Goal: Task Accomplishment & Management: Complete application form

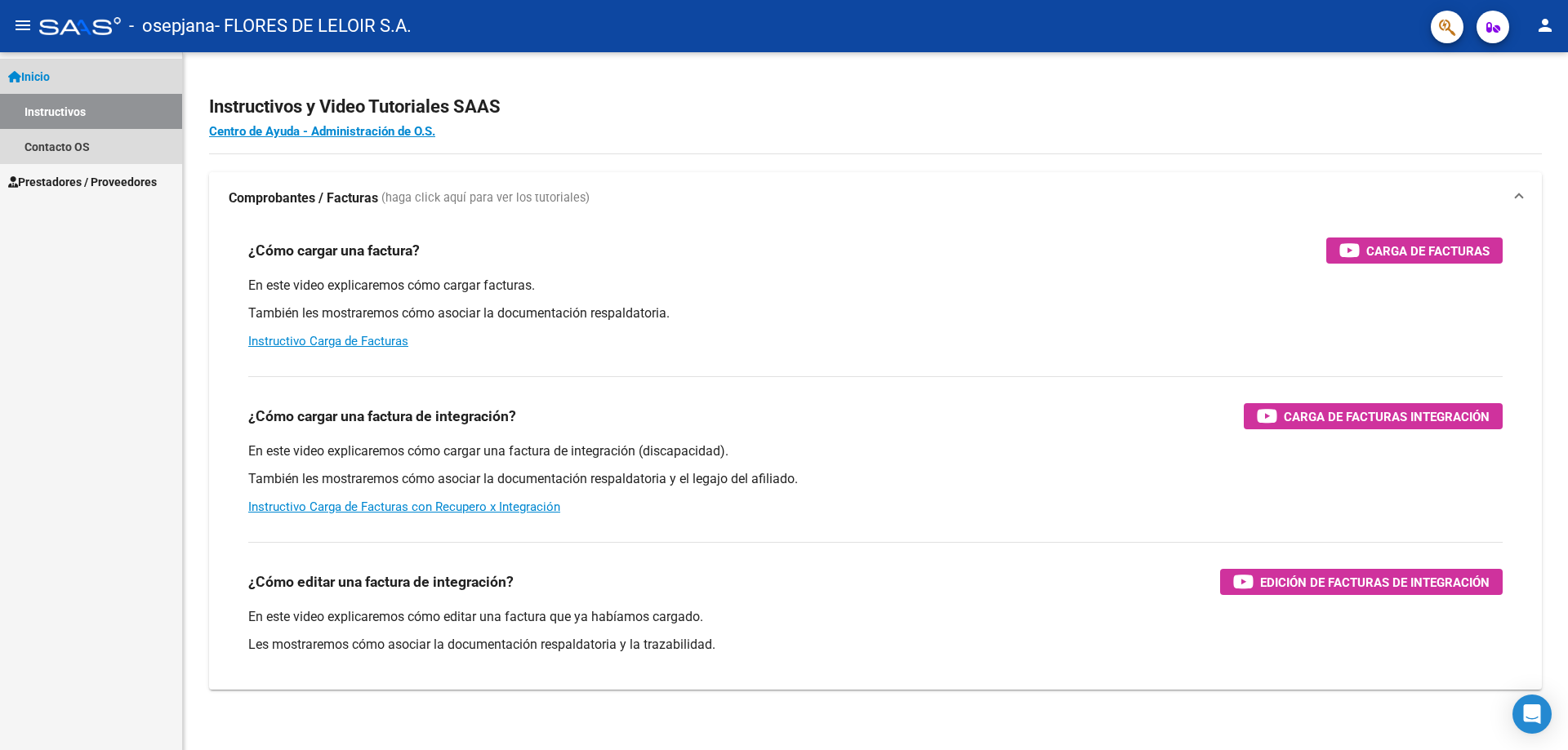
click at [83, 117] on link "Instructivos" at bounding box center [91, 111] width 182 height 35
click at [98, 178] on span "Prestadores / Proveedores" at bounding box center [82, 182] width 149 height 18
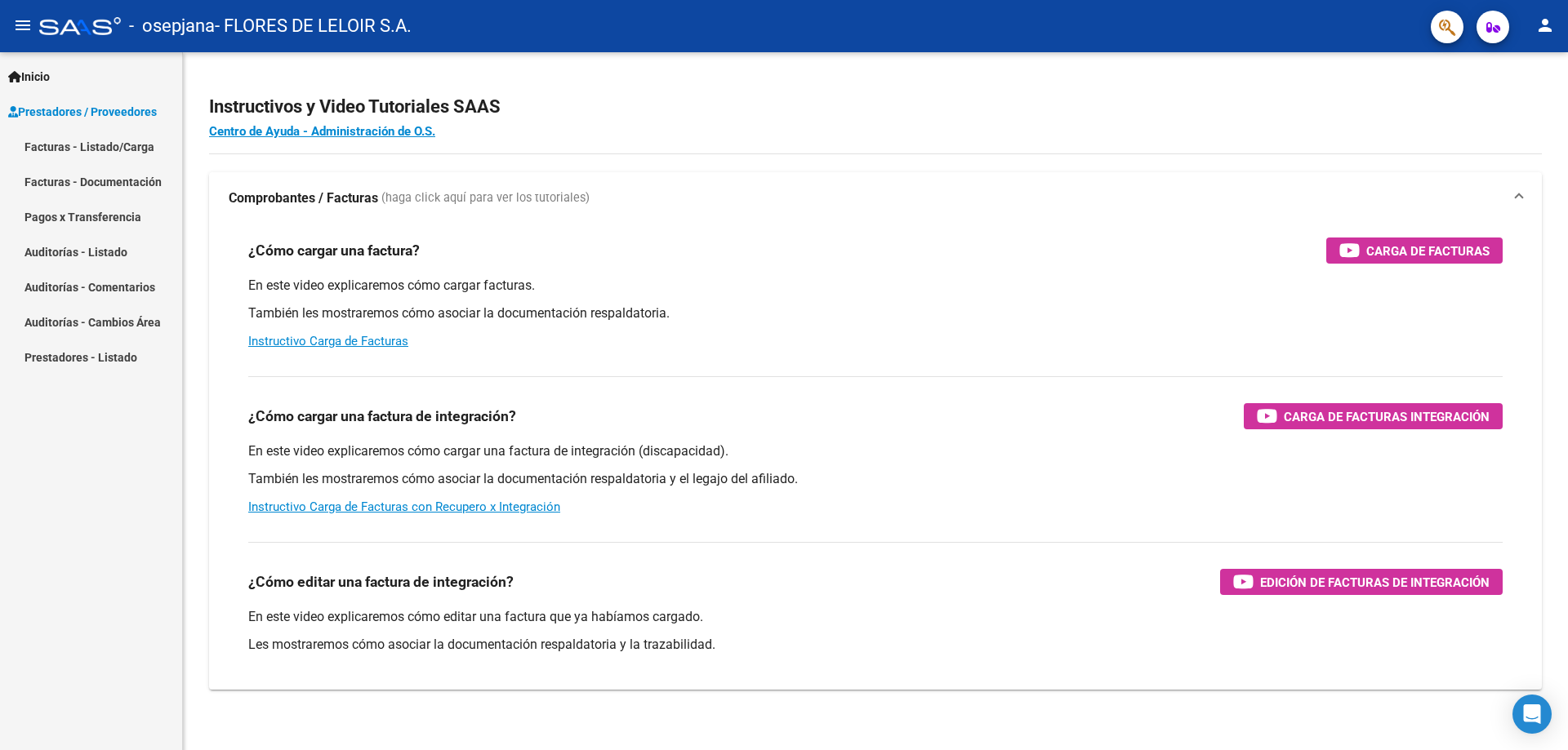
click at [140, 144] on link "Facturas - Listado/Carga" at bounding box center [91, 147] width 182 height 35
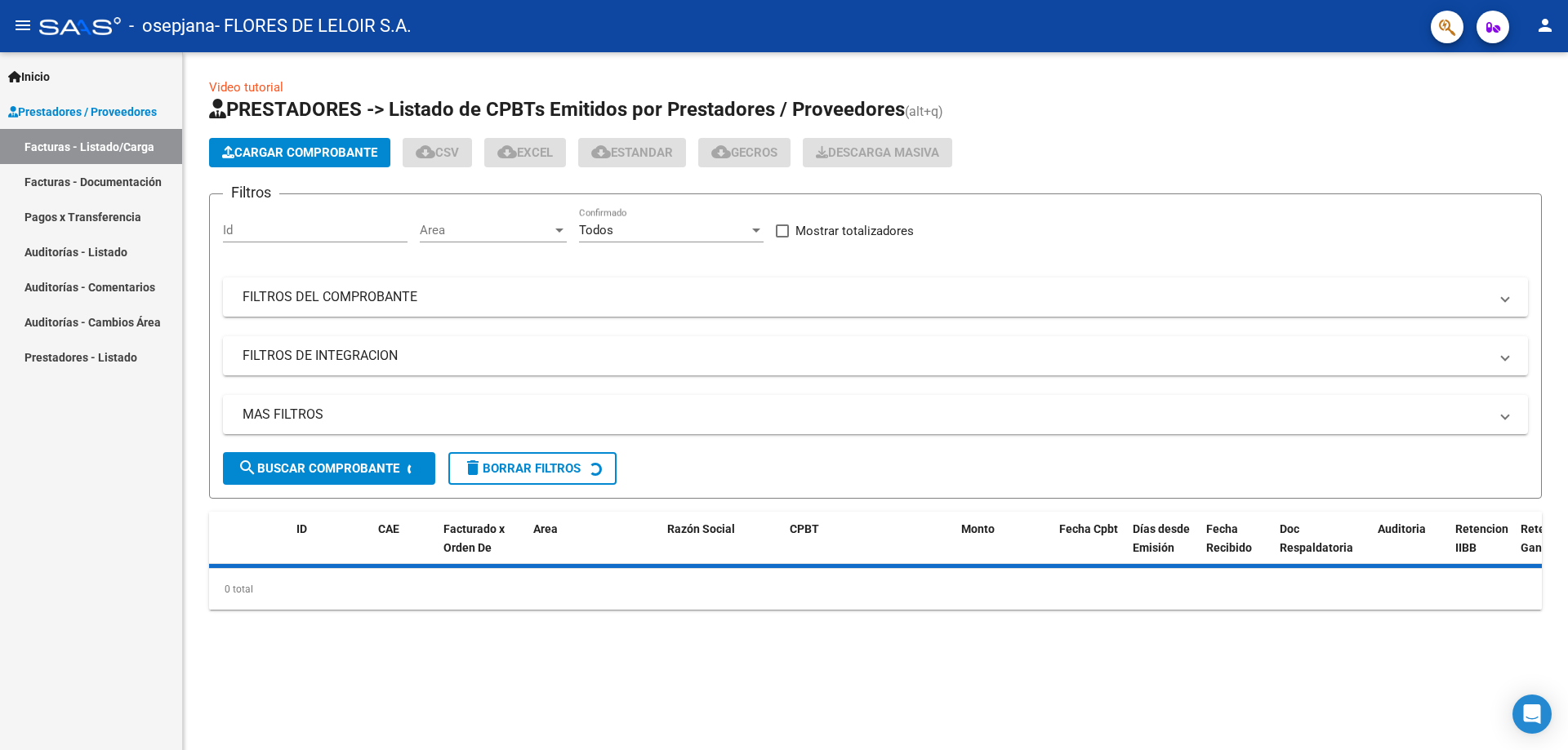
click at [323, 155] on span "Cargar Comprobante" at bounding box center [299, 152] width 155 height 15
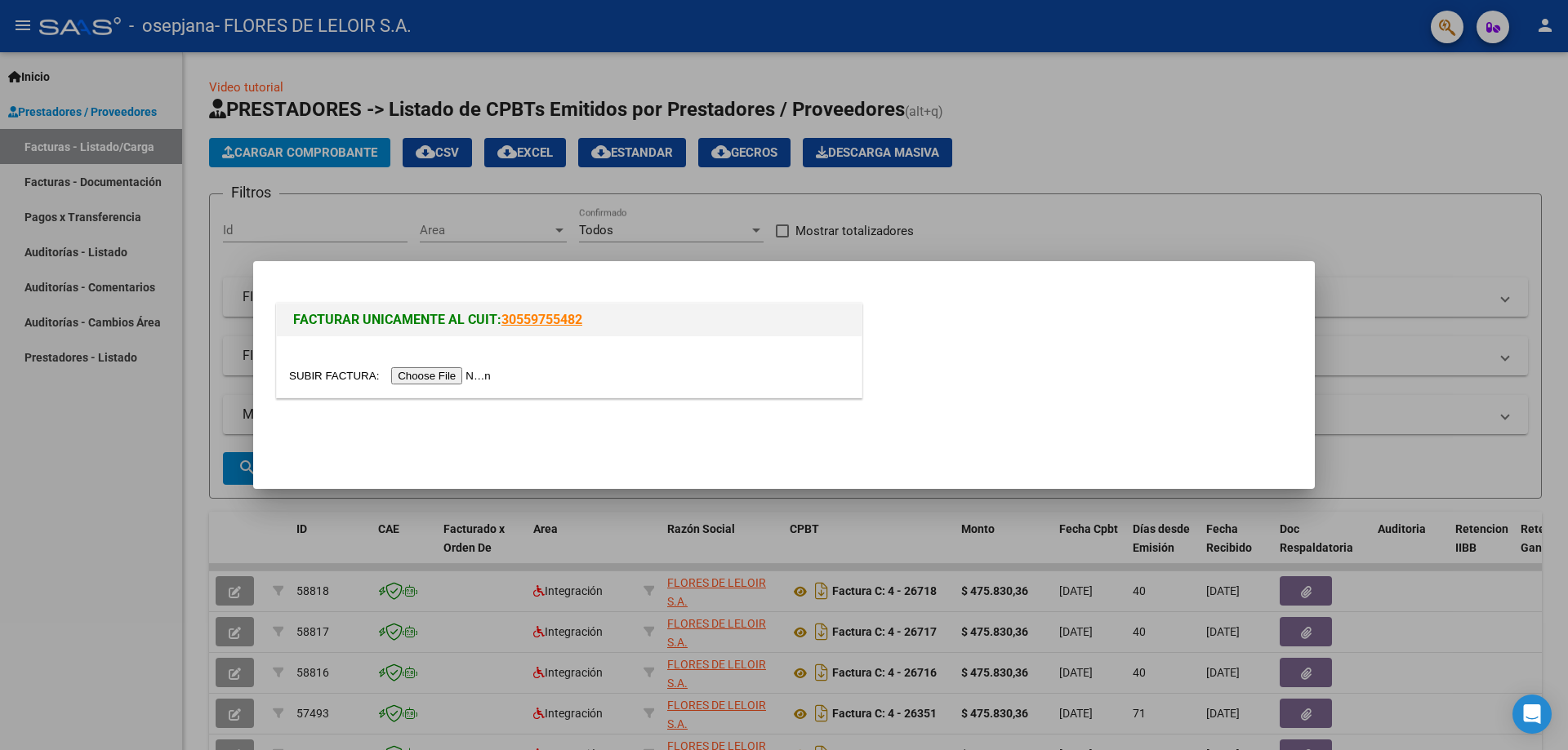
click at [476, 369] on input "file" at bounding box center [392, 375] width 207 height 17
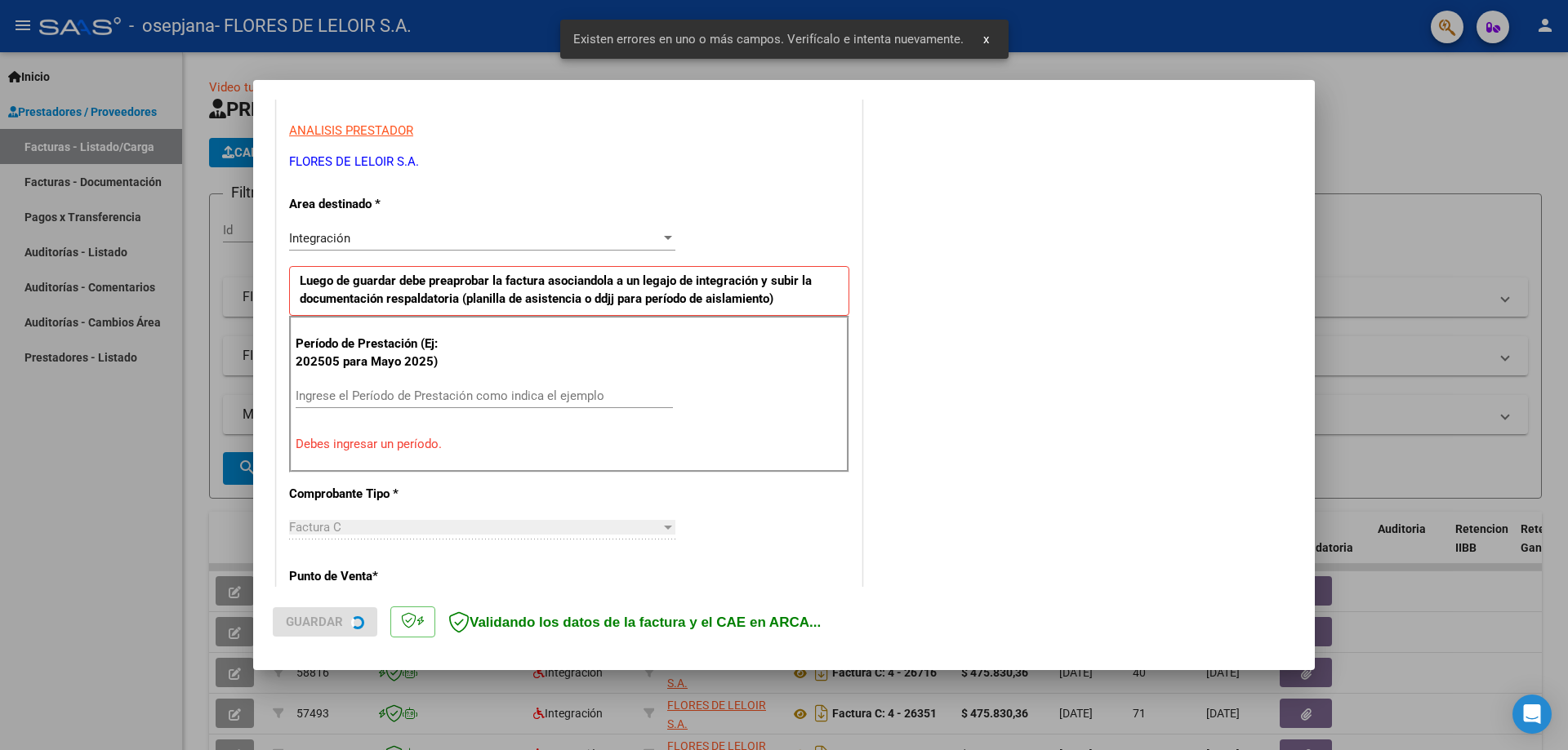
scroll to position [294, 0]
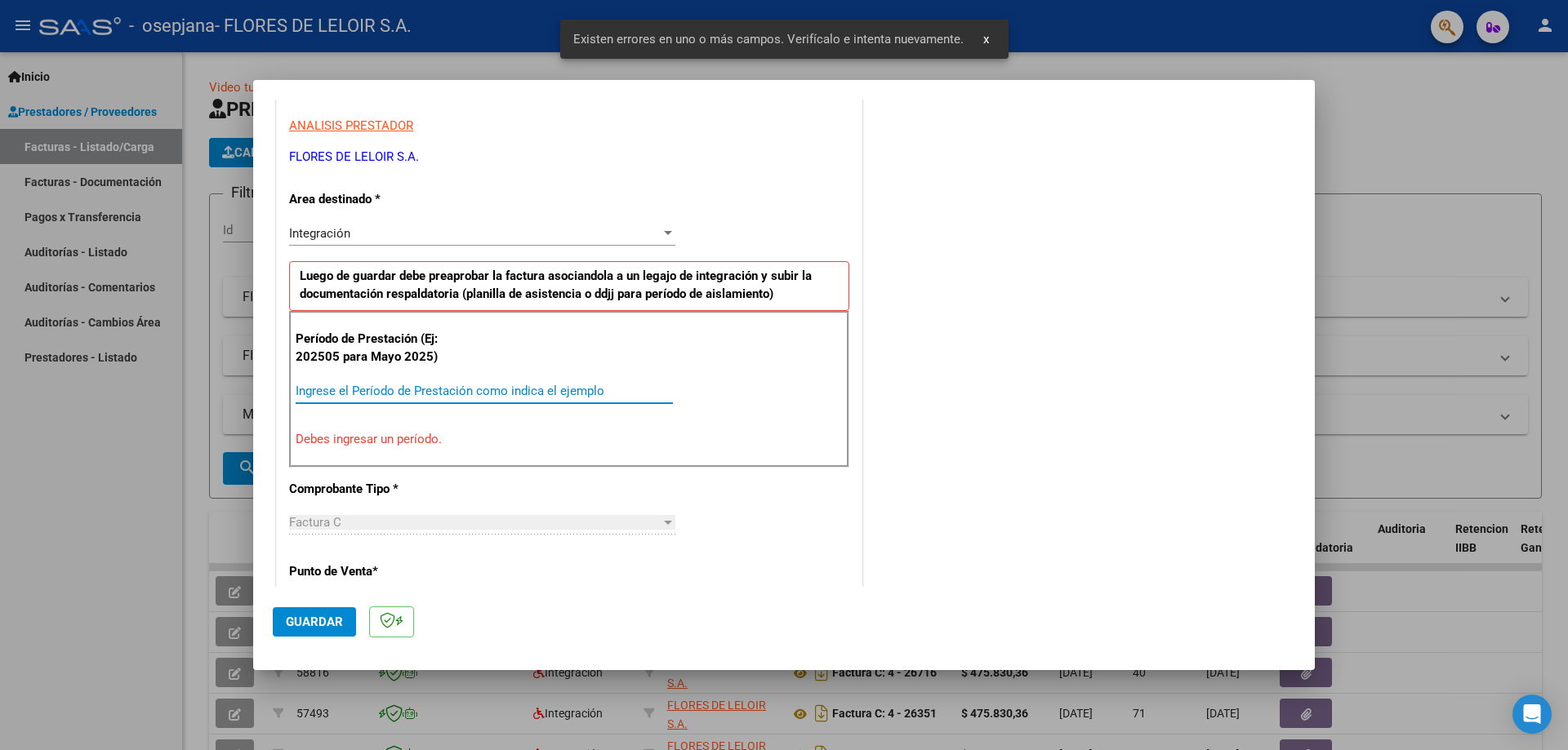
click at [460, 394] on input "Ingrese el Período de Prestación como indica el ejemplo" at bounding box center [484, 390] width 378 height 15
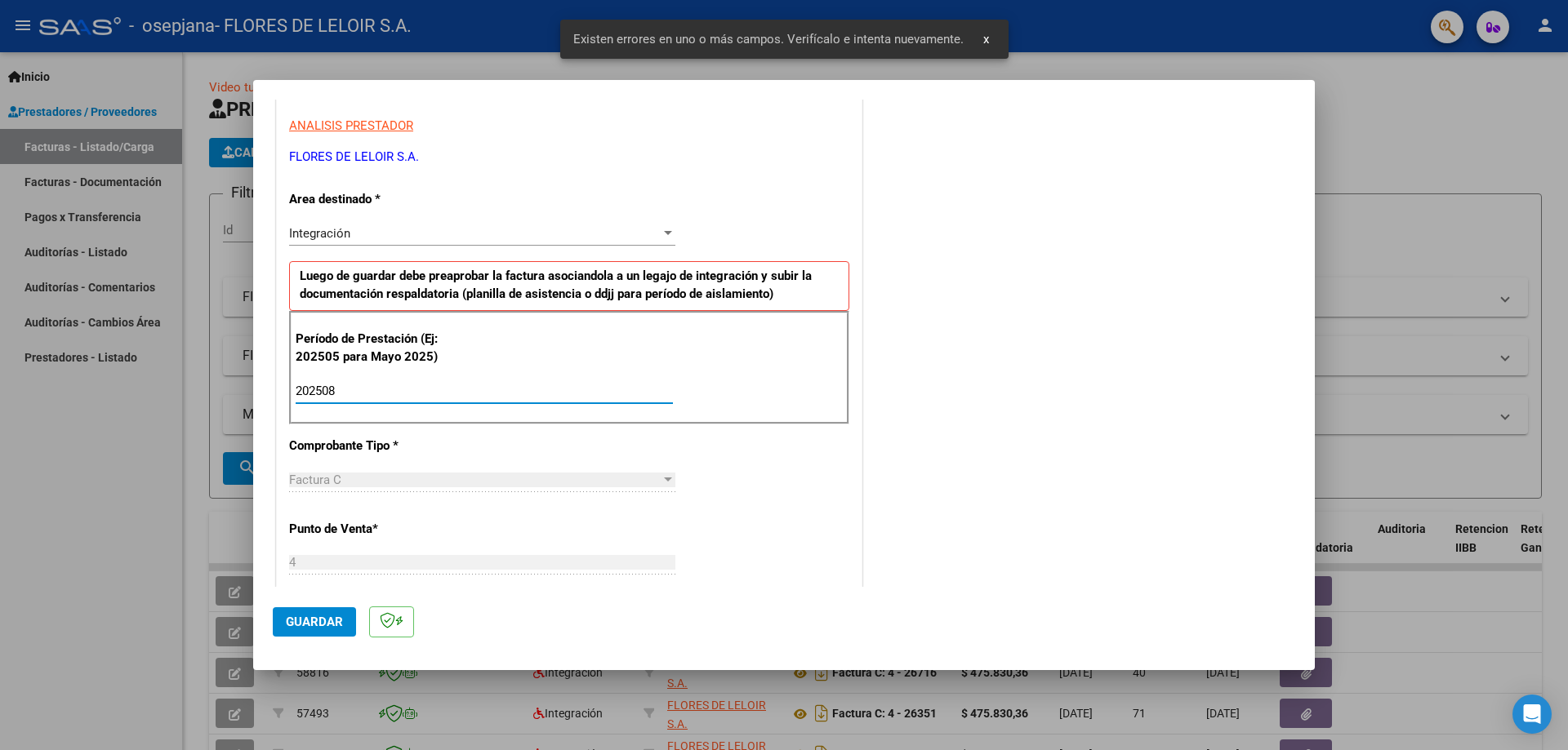
type input "202508"
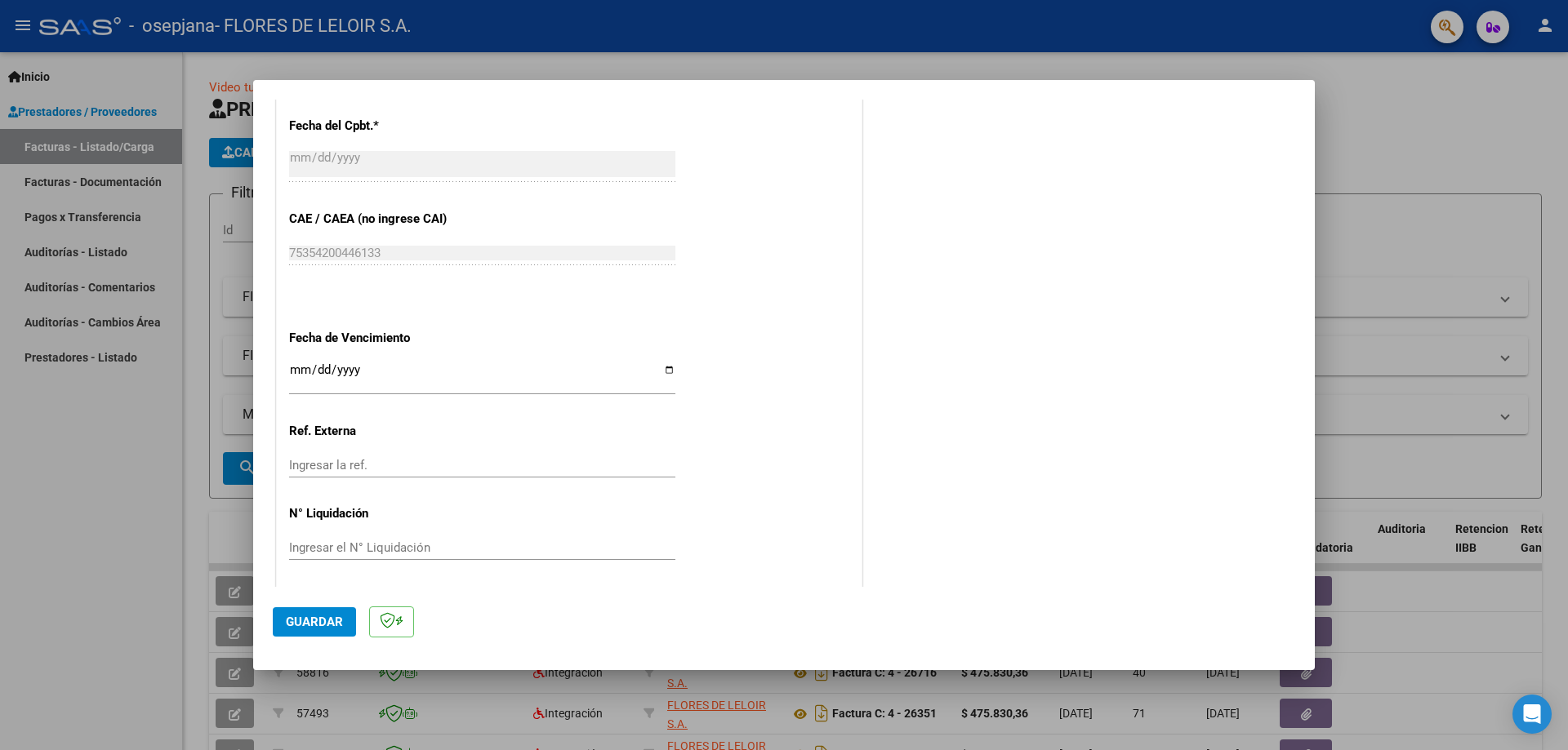
scroll to position [947, 0]
click at [655, 371] on input "Ingresar la fecha" at bounding box center [482, 374] width 387 height 26
click at [658, 369] on input "Ingresar la fecha" at bounding box center [482, 374] width 387 height 26
click at [663, 364] on input "Ingresar la fecha" at bounding box center [482, 374] width 387 height 26
type input "[DATE]"
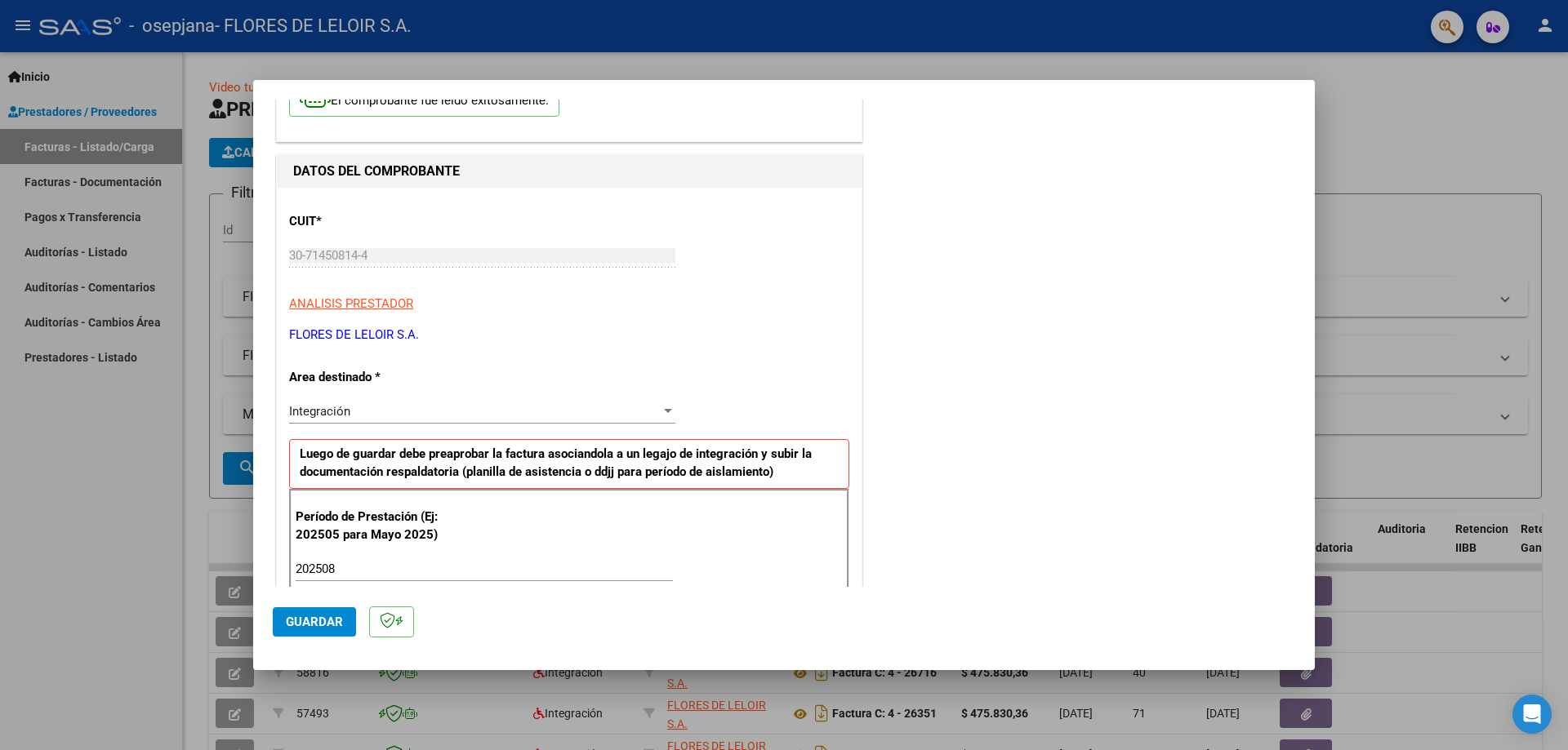
scroll to position [0, 0]
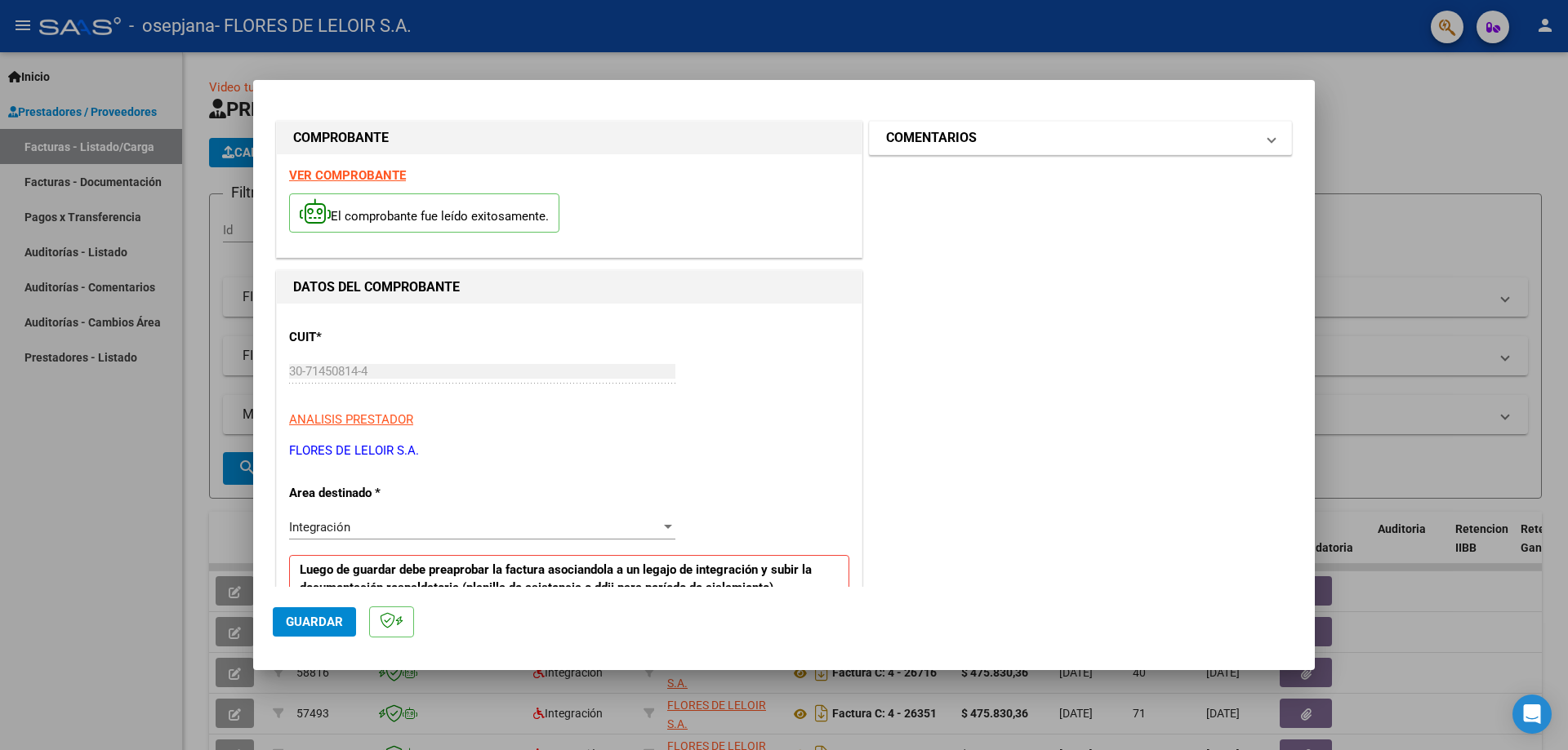
click at [925, 153] on mat-expansion-panel-header "COMENTARIOS" at bounding box center [1080, 137] width 421 height 33
click at [927, 208] on div "Comentarios del Prestador / Gerenciador:" at bounding box center [1080, 234] width 358 height 105
click at [934, 221] on textarea at bounding box center [1035, 232] width 269 height 33
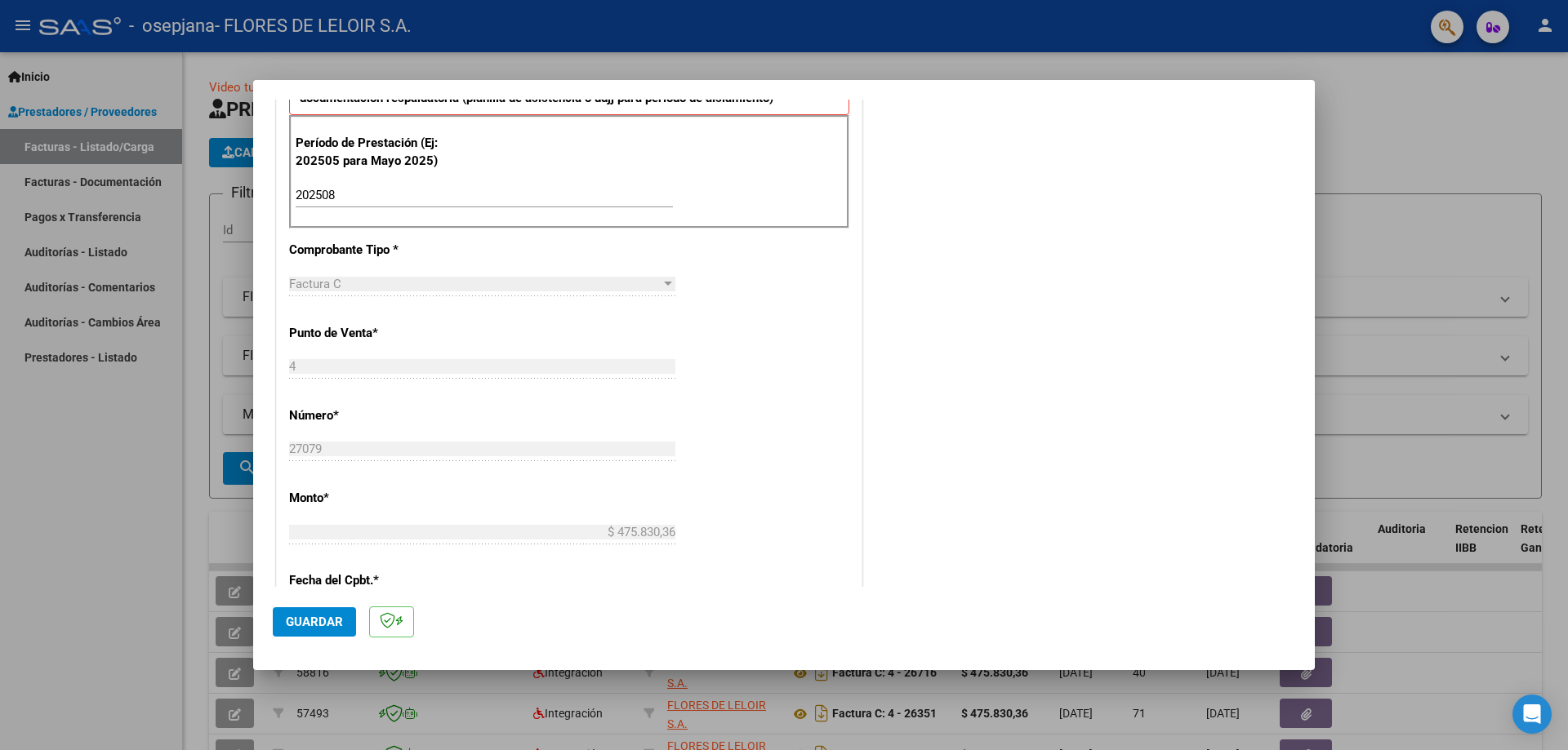
scroll to position [816, 0]
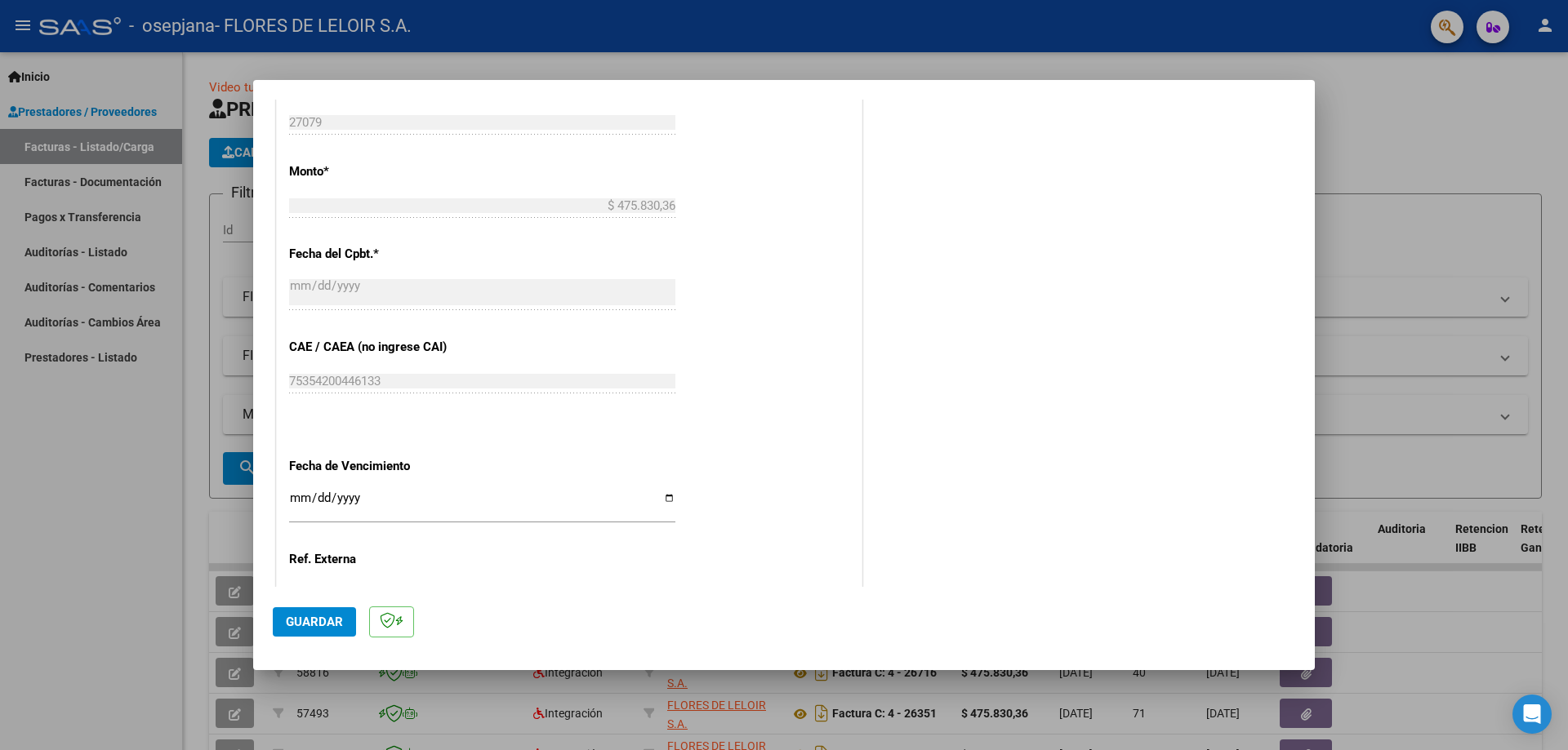
type textarea "[PERSON_NAME] [PERSON_NAME][DATE]"
click at [344, 596] on mat-dialog-actions "Guardar" at bounding box center [784, 618] width 1023 height 64
click at [343, 606] on mat-dialog-actions "Guardar" at bounding box center [784, 618] width 1023 height 64
click at [346, 611] on button "Guardar" at bounding box center [315, 622] width 83 height 30
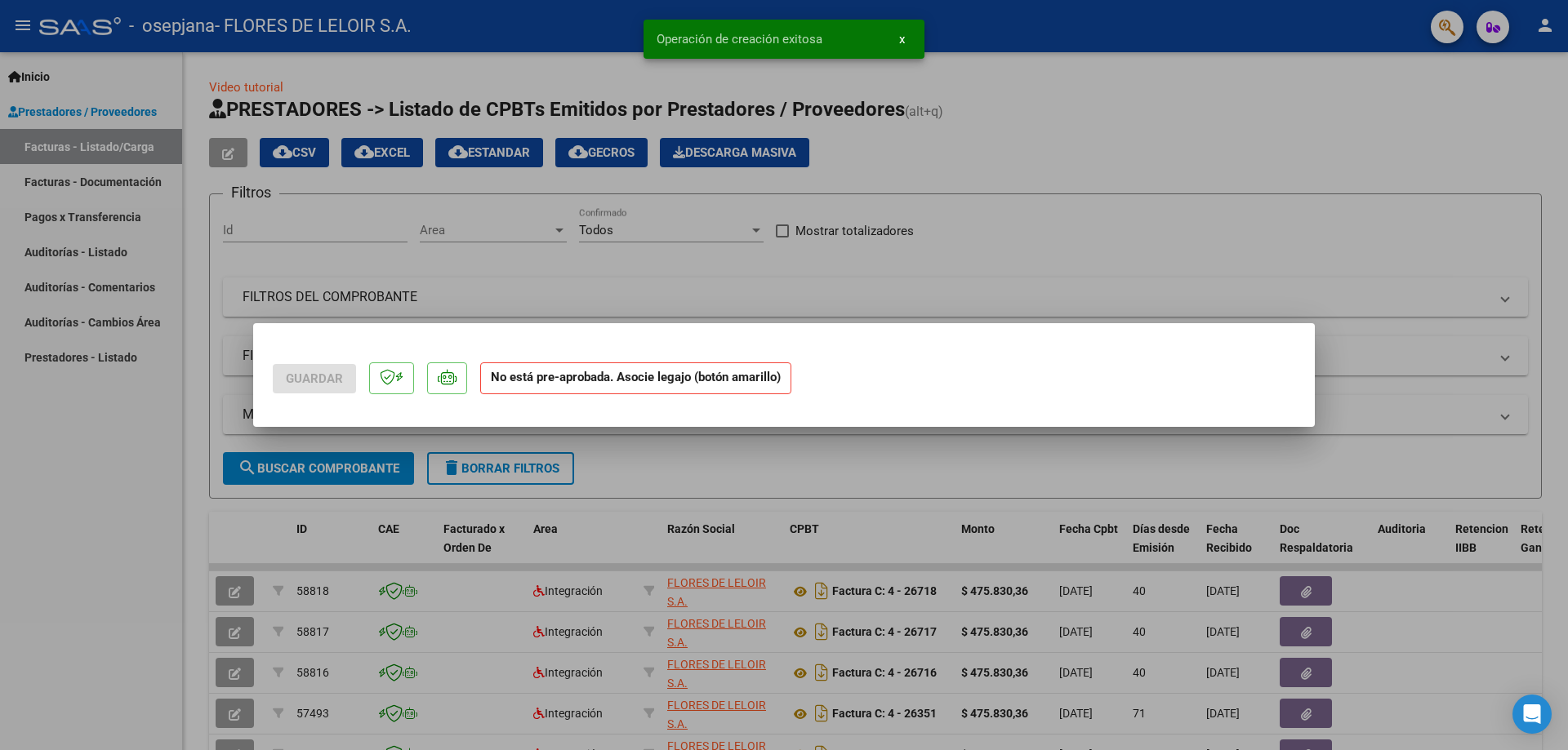
scroll to position [0, 0]
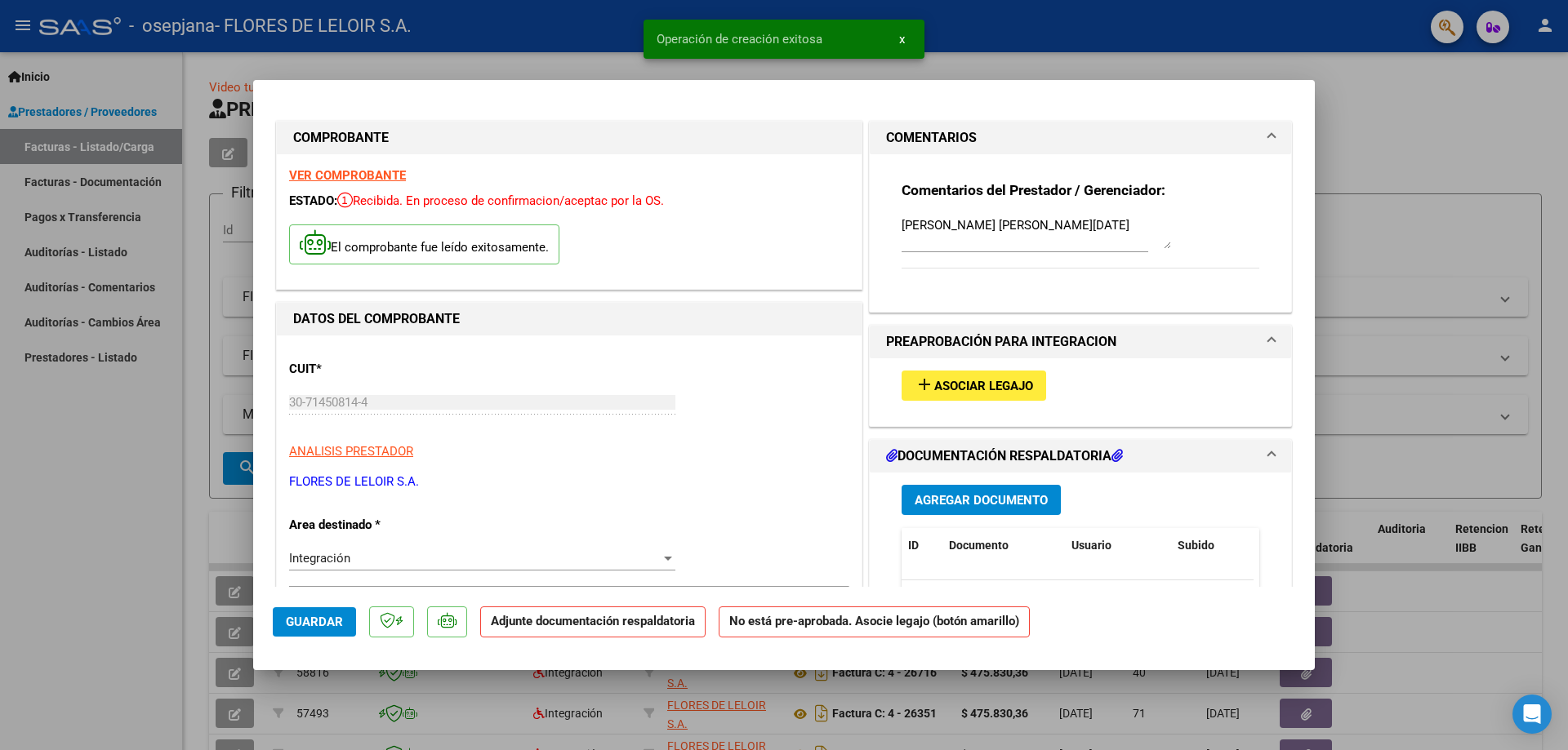
click at [928, 393] on button "add Asociar Legajo" at bounding box center [973, 385] width 145 height 31
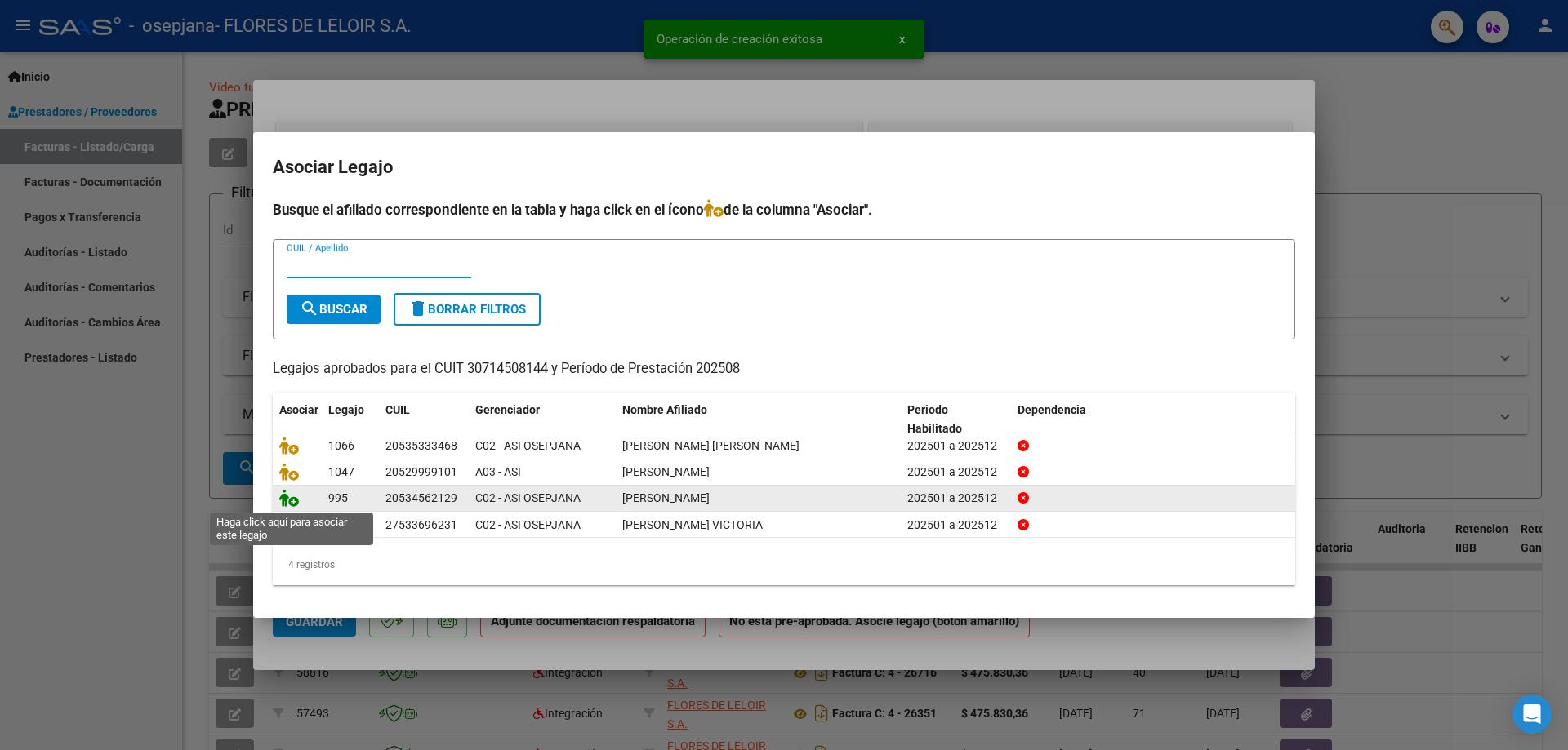
click at [287, 494] on icon at bounding box center [289, 498] width 20 height 18
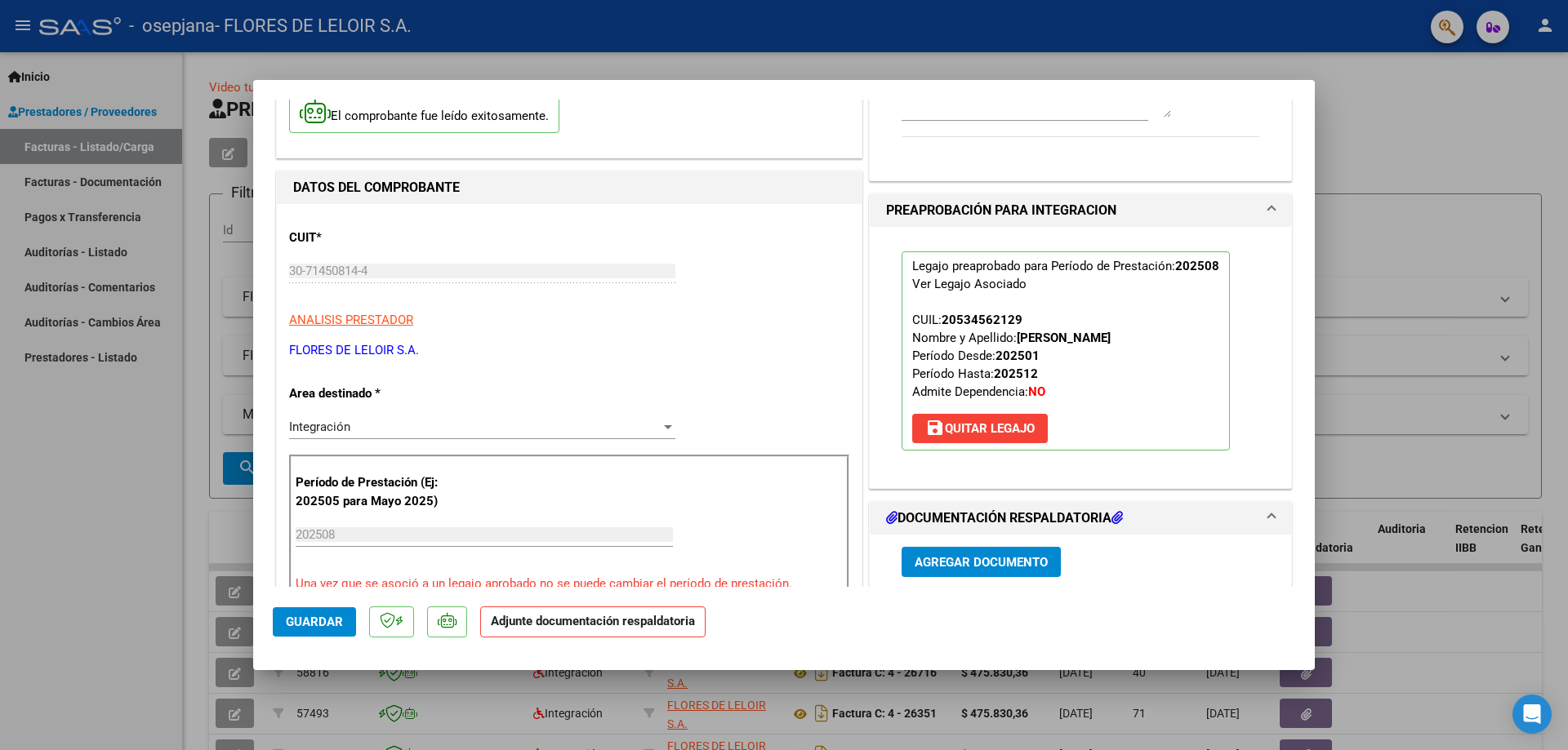
scroll to position [326, 0]
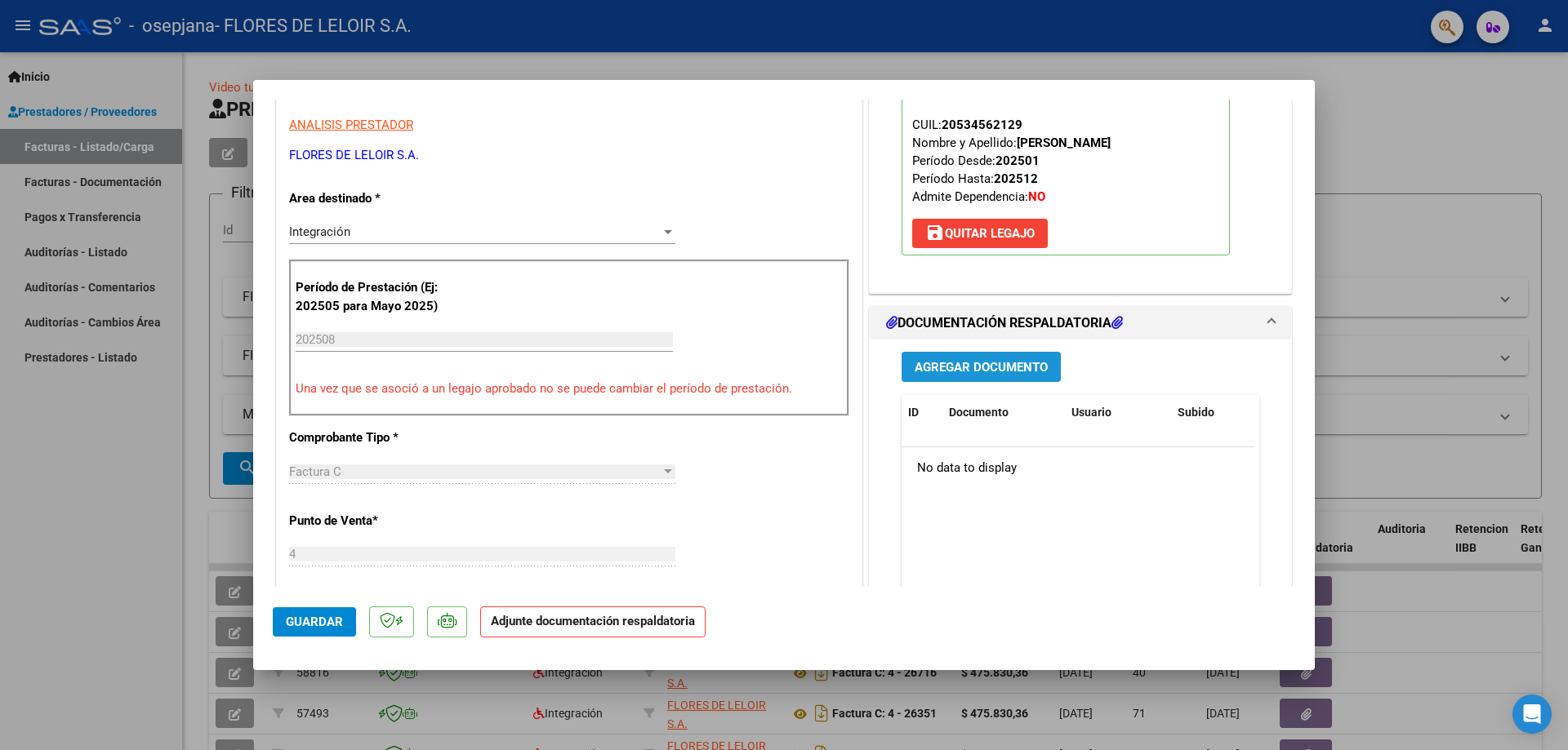
click at [956, 373] on span "Agregar Documento" at bounding box center [980, 367] width 133 height 15
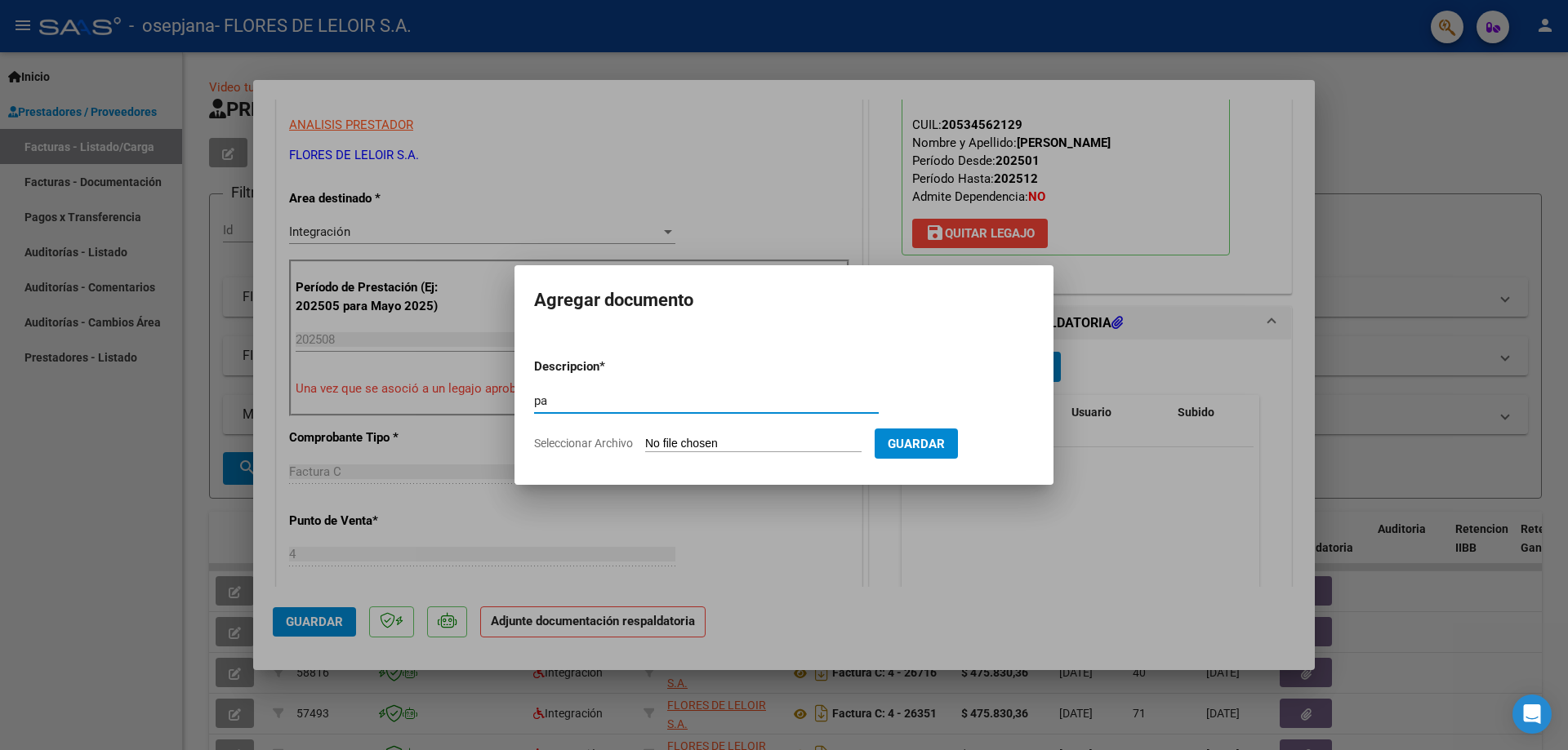
type input "pa"
click at [772, 437] on input "Seleccionar Archivo" at bounding box center [752, 444] width 216 height 16
type input "C:\fakepath\[PERSON_NAME] PLANILLA AGOSTO.pdf"
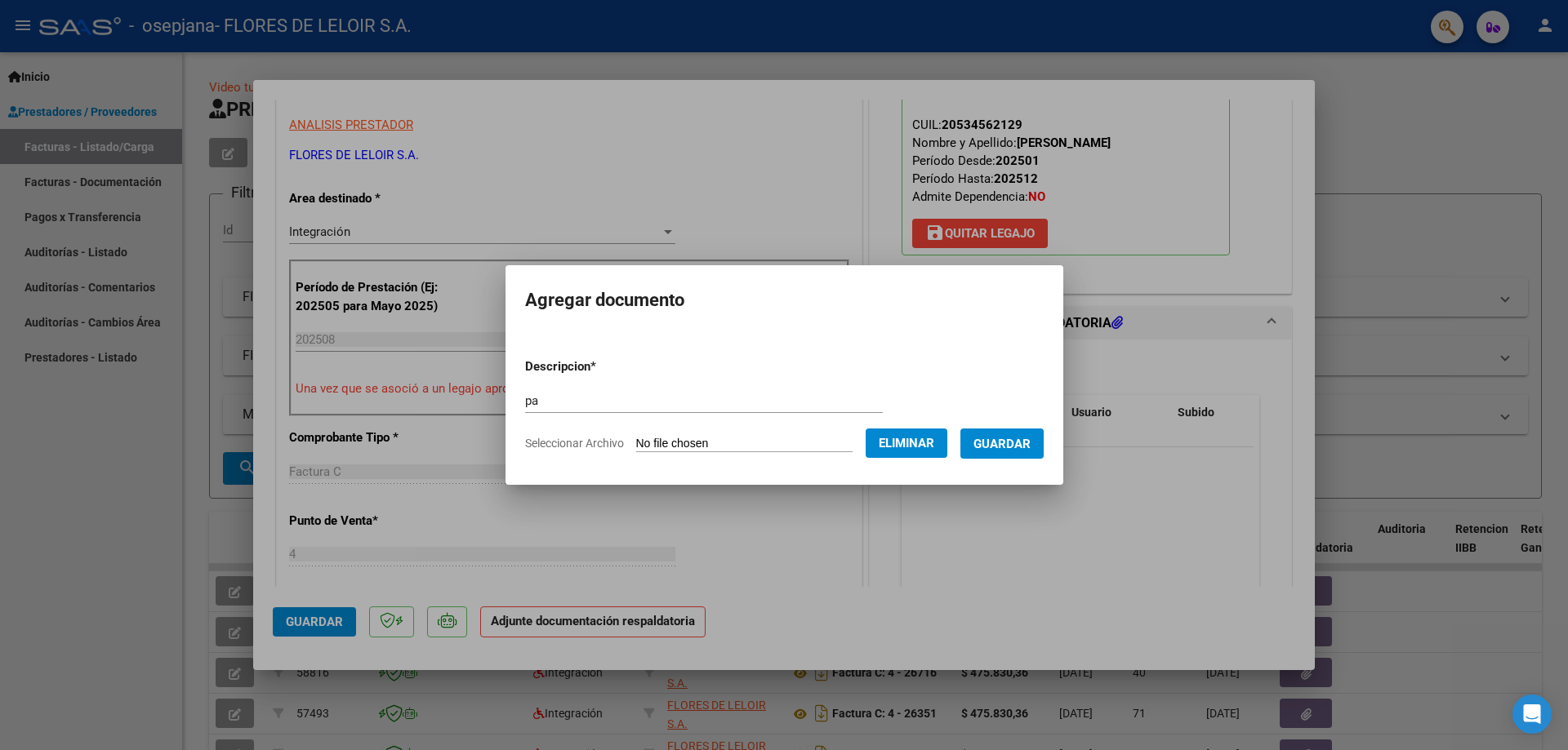
click at [1003, 451] on button "Guardar" at bounding box center [1002, 443] width 83 height 31
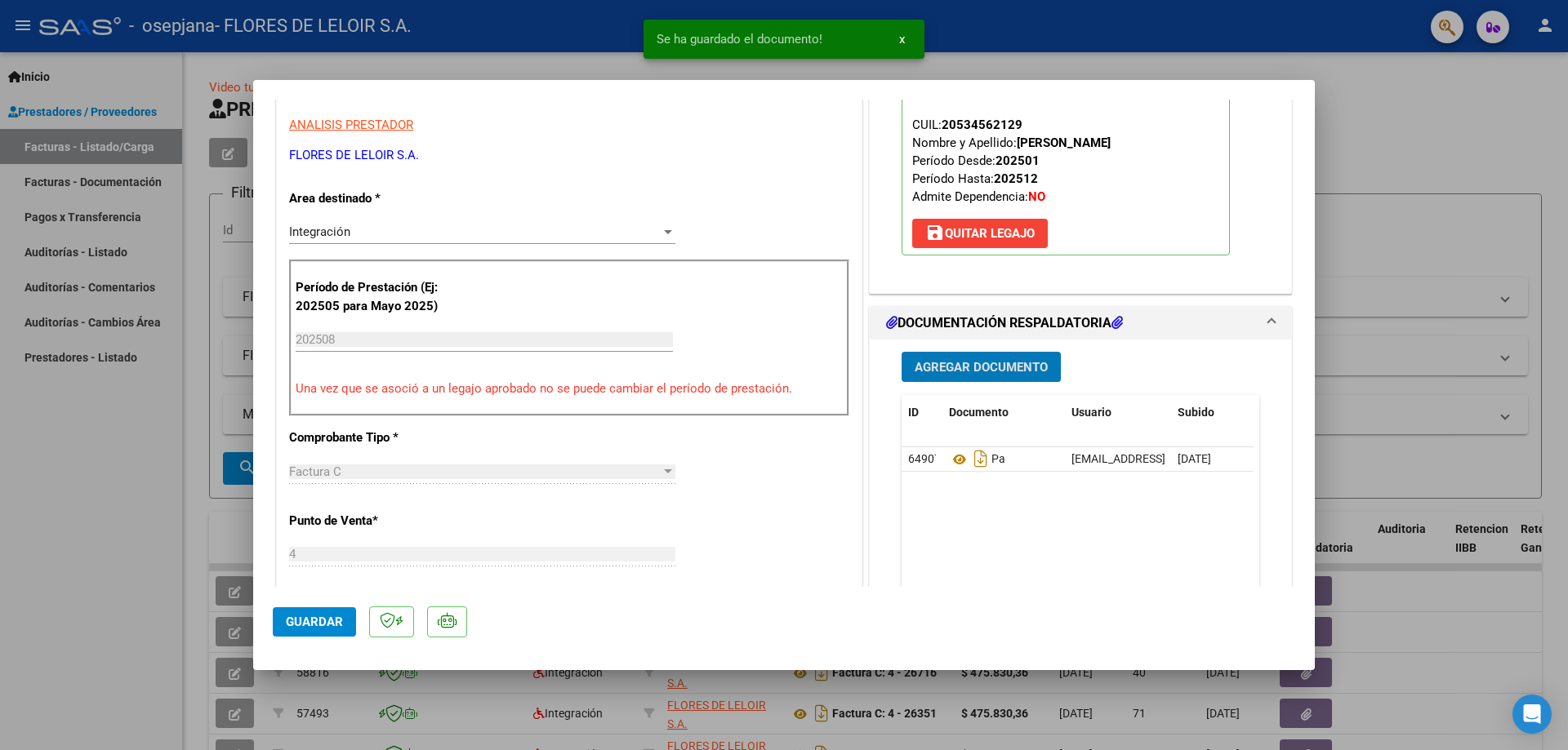
click at [329, 616] on span "Guardar" at bounding box center [315, 622] width 57 height 15
click at [172, 434] on div at bounding box center [784, 375] width 1568 height 750
type input "$ 0,00"
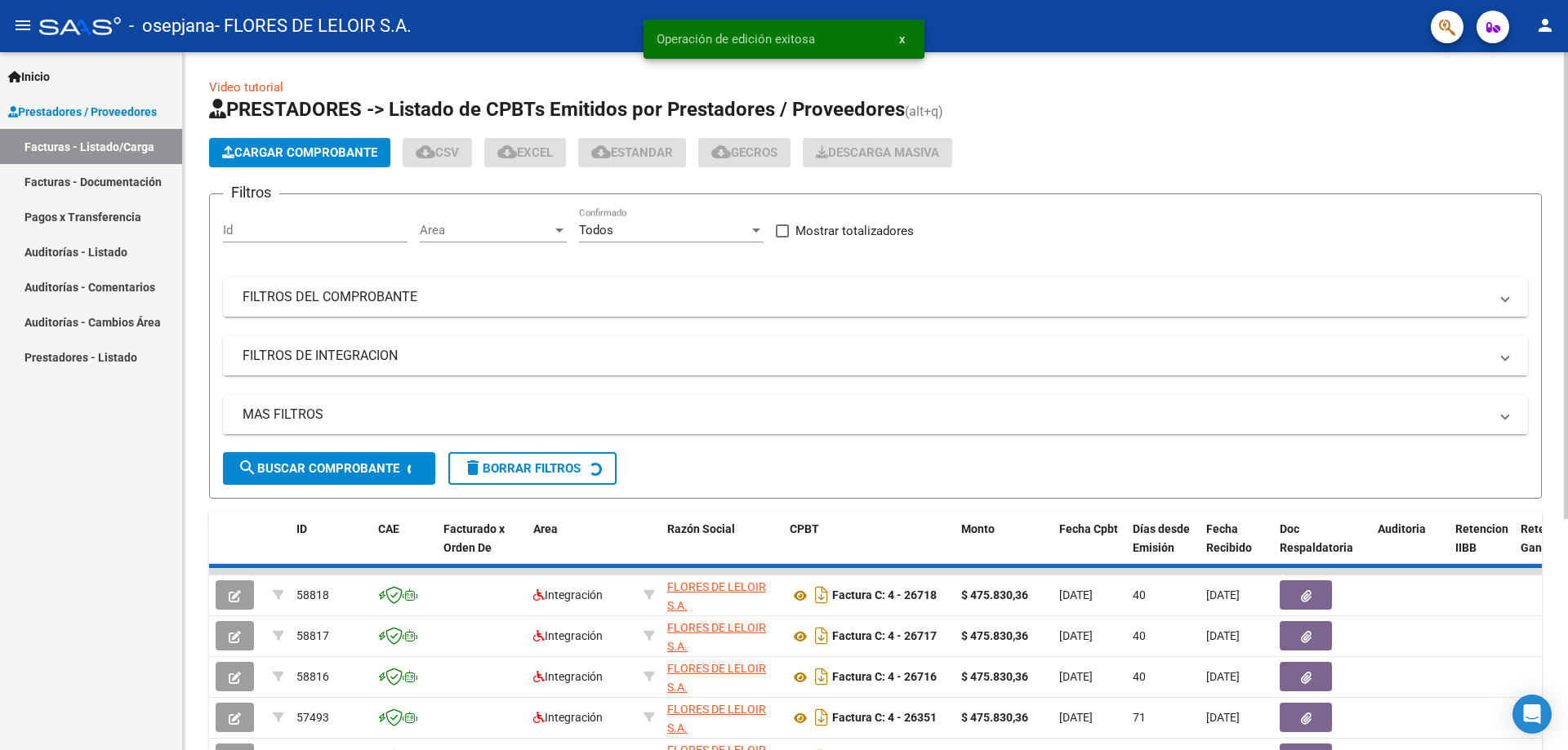
click at [231, 159] on span "Cargar Comprobante" at bounding box center [299, 152] width 155 height 15
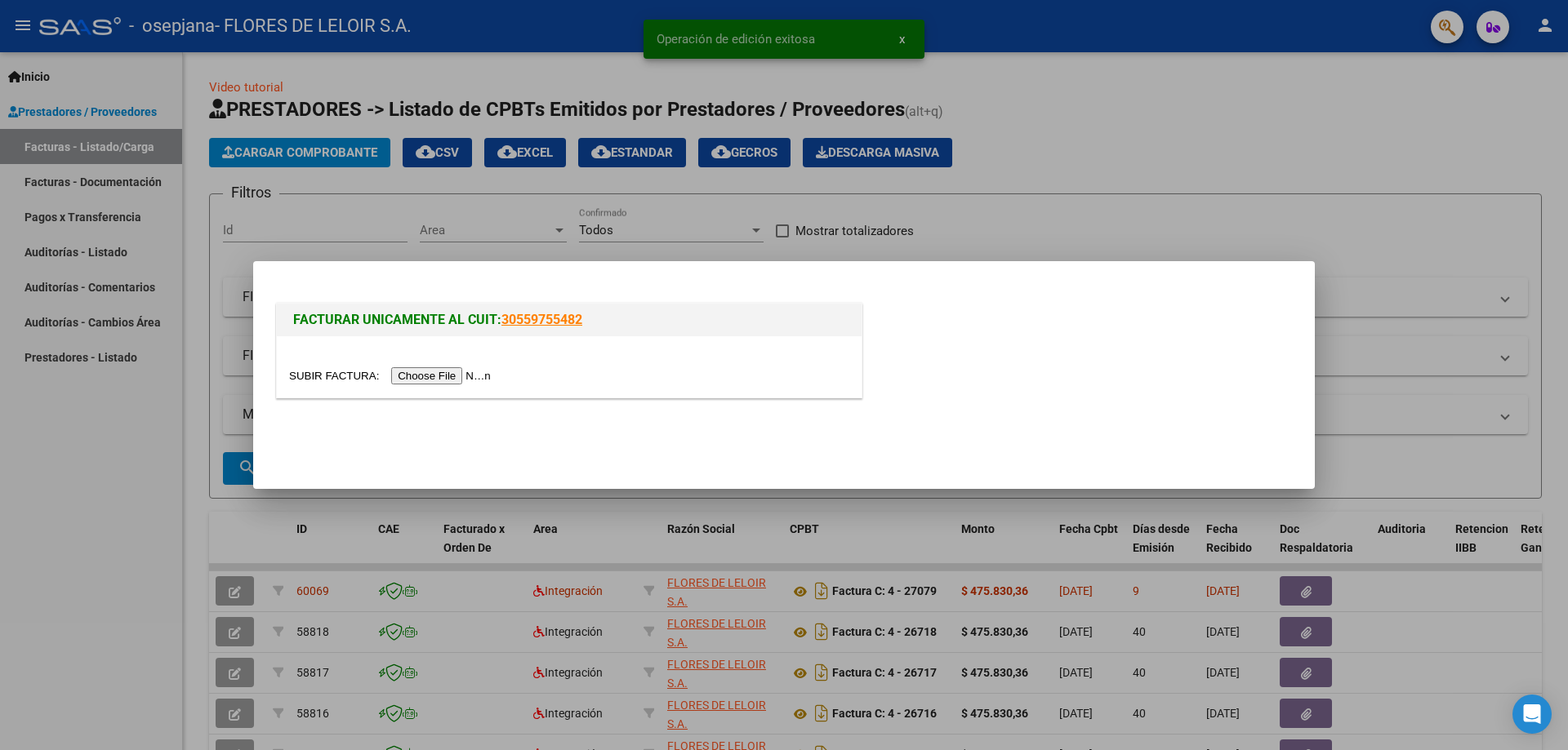
click at [431, 372] on input "file" at bounding box center [392, 375] width 207 height 17
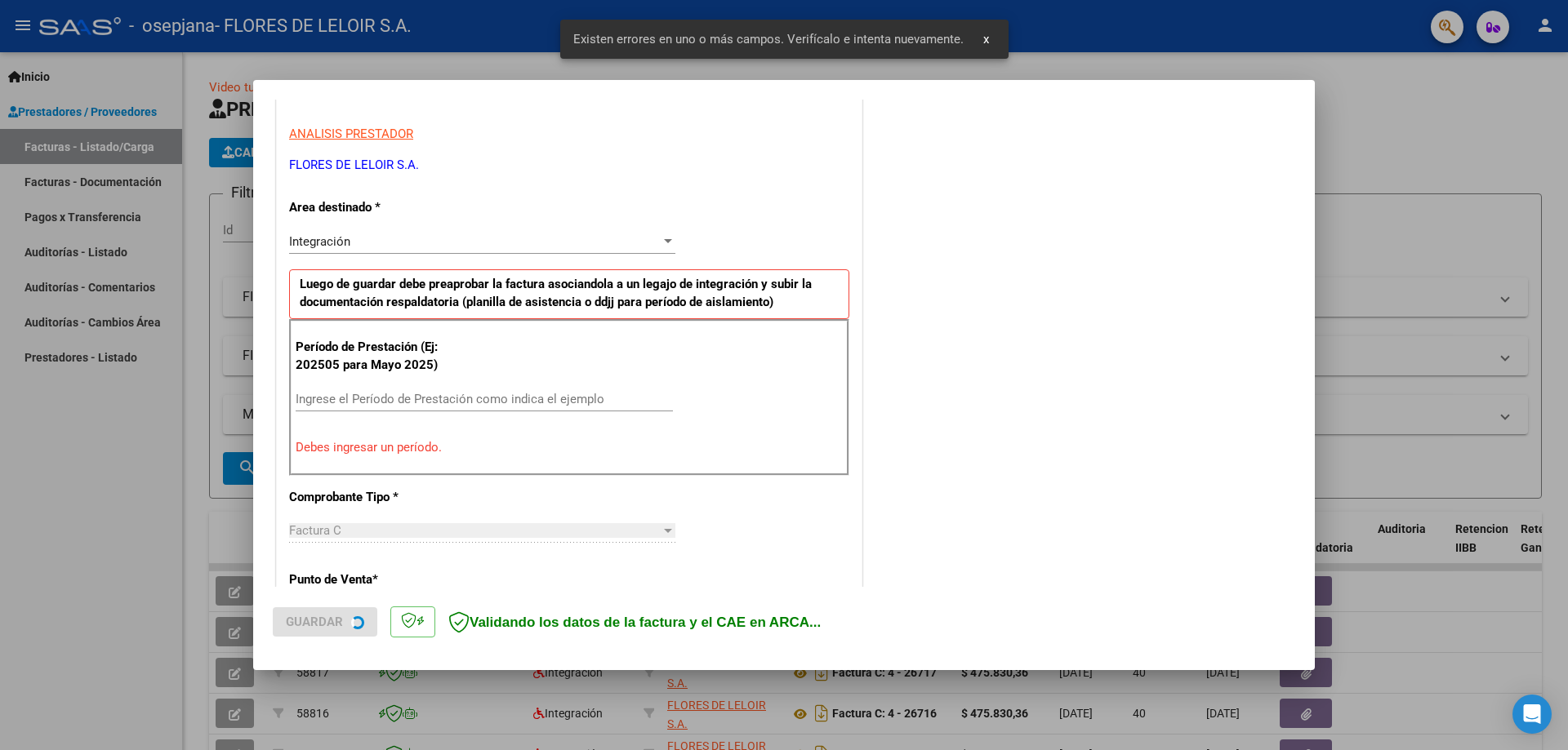
scroll to position [294, 0]
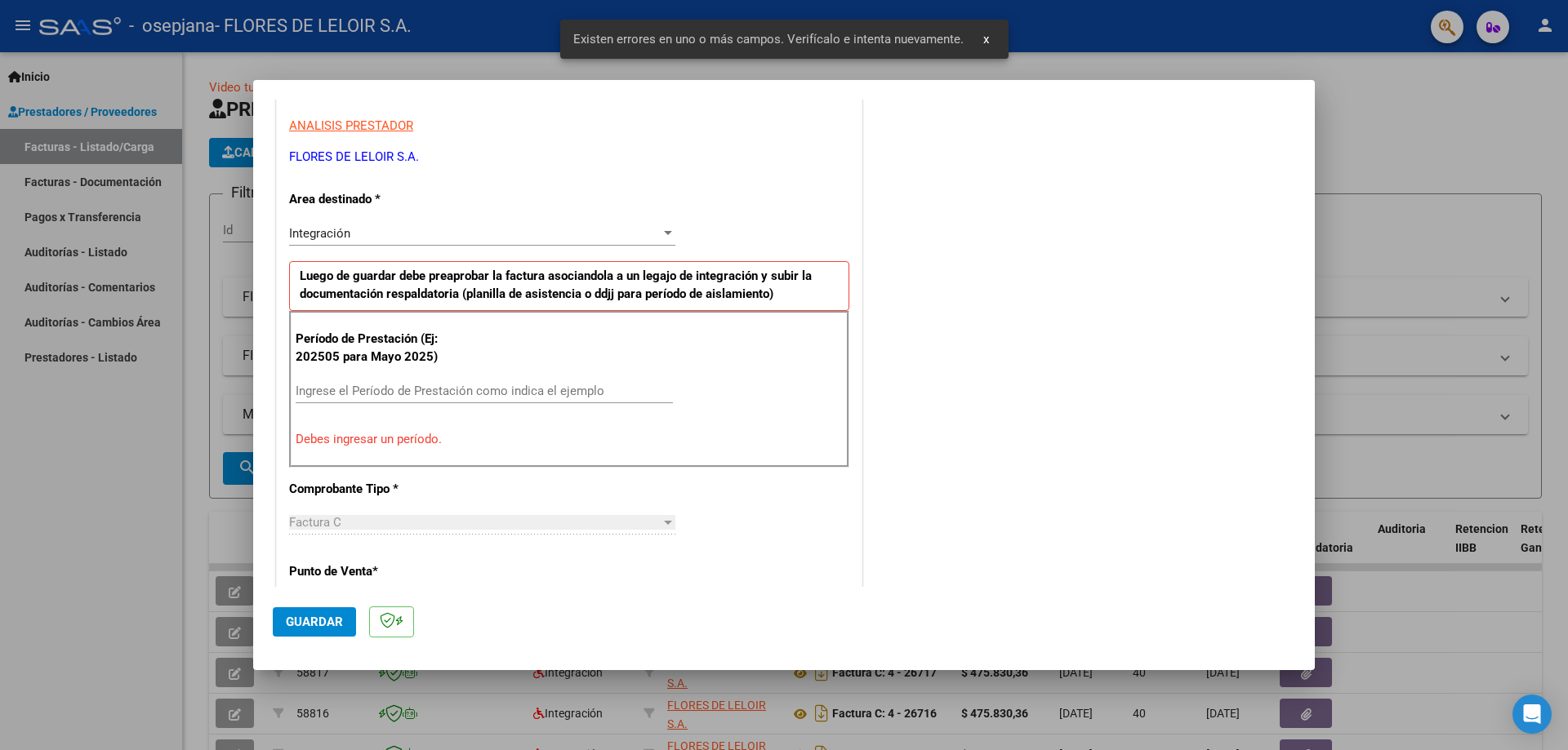
click at [368, 398] on div "Ingrese el Período de Prestación como indica el ejemplo" at bounding box center [484, 390] width 378 height 25
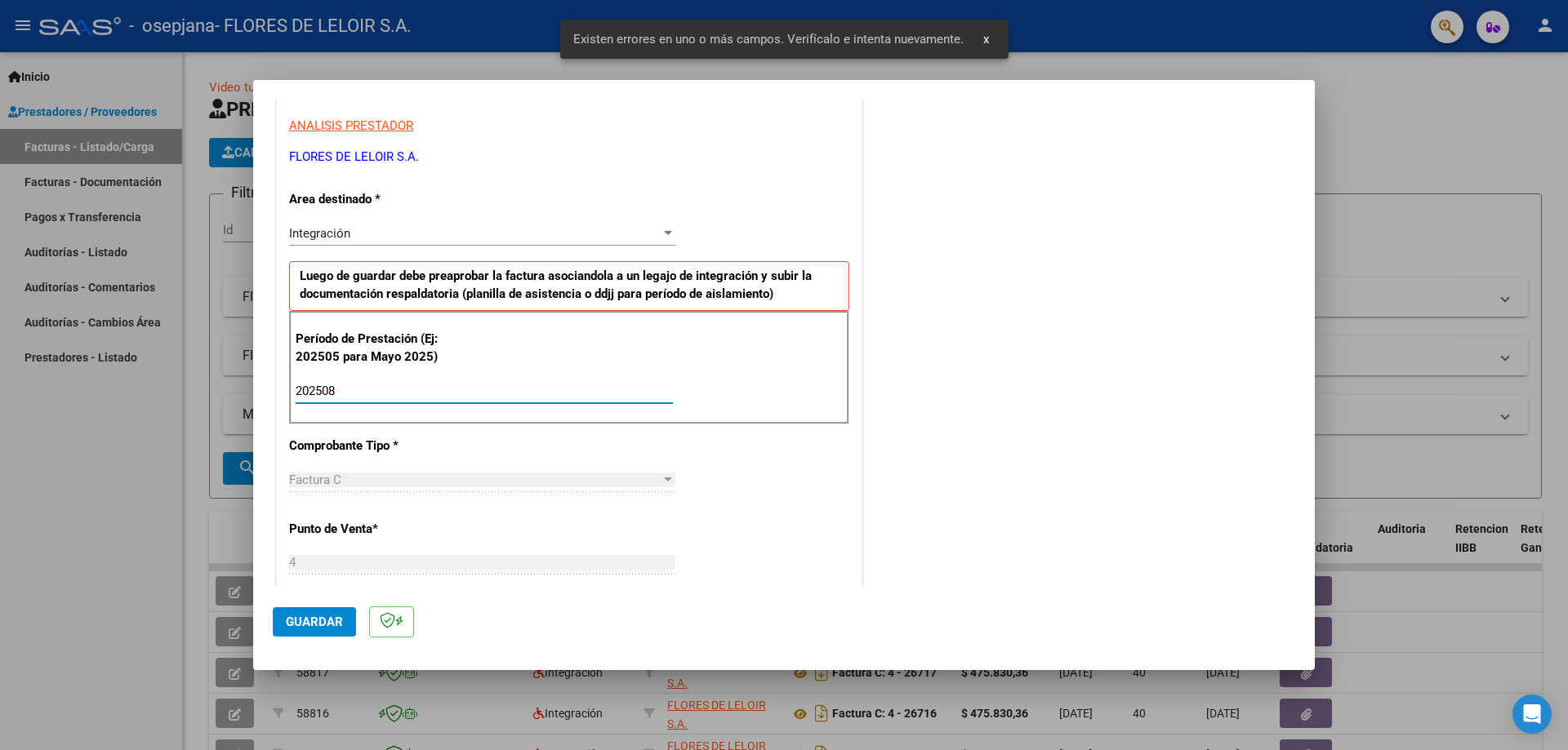
type input "202508"
click at [922, 252] on div "COMENTARIOS Comentarios del Prestador / Gerenciador:" at bounding box center [1081, 532] width 430 height 1418
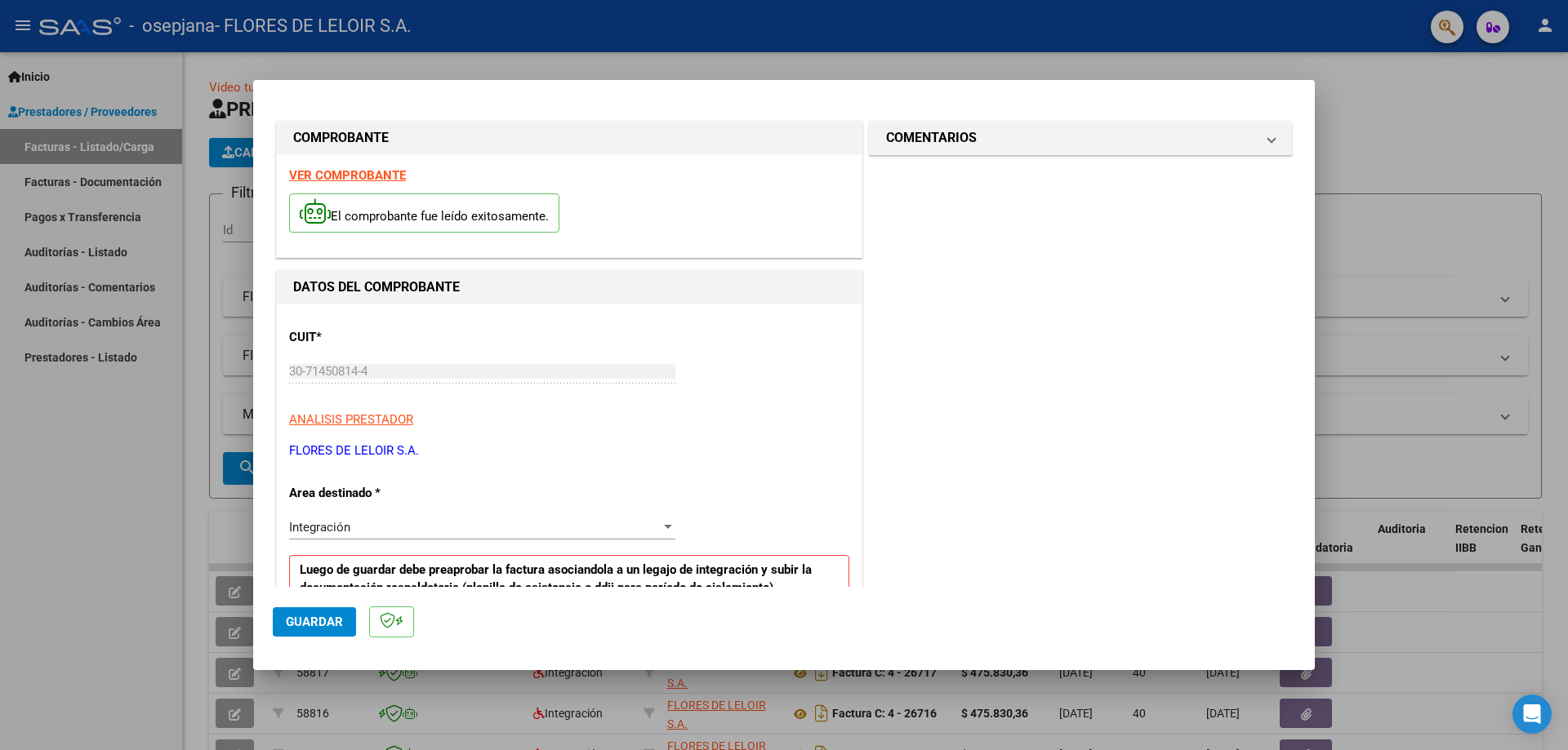
click at [953, 138] on h1 "COMENTARIOS" at bounding box center [931, 138] width 91 height 20
drag, startPoint x: 911, startPoint y: 210, endPoint x: 914, endPoint y: 227, distance: 17.3
click at [913, 220] on div "Comentarios del Prestador / Gerenciador:" at bounding box center [1080, 234] width 358 height 105
click at [914, 230] on textarea at bounding box center [1035, 232] width 269 height 33
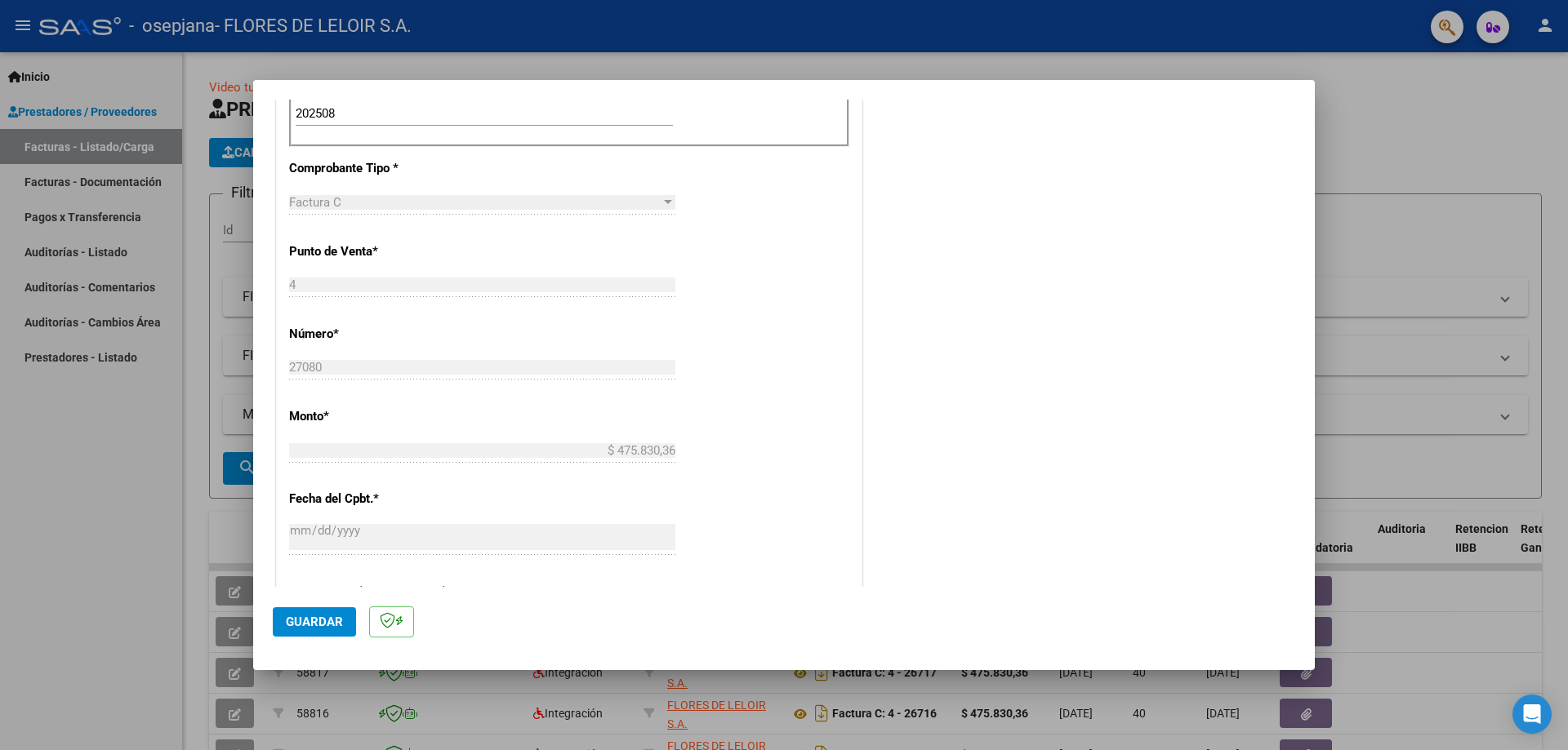
scroll to position [816, 0]
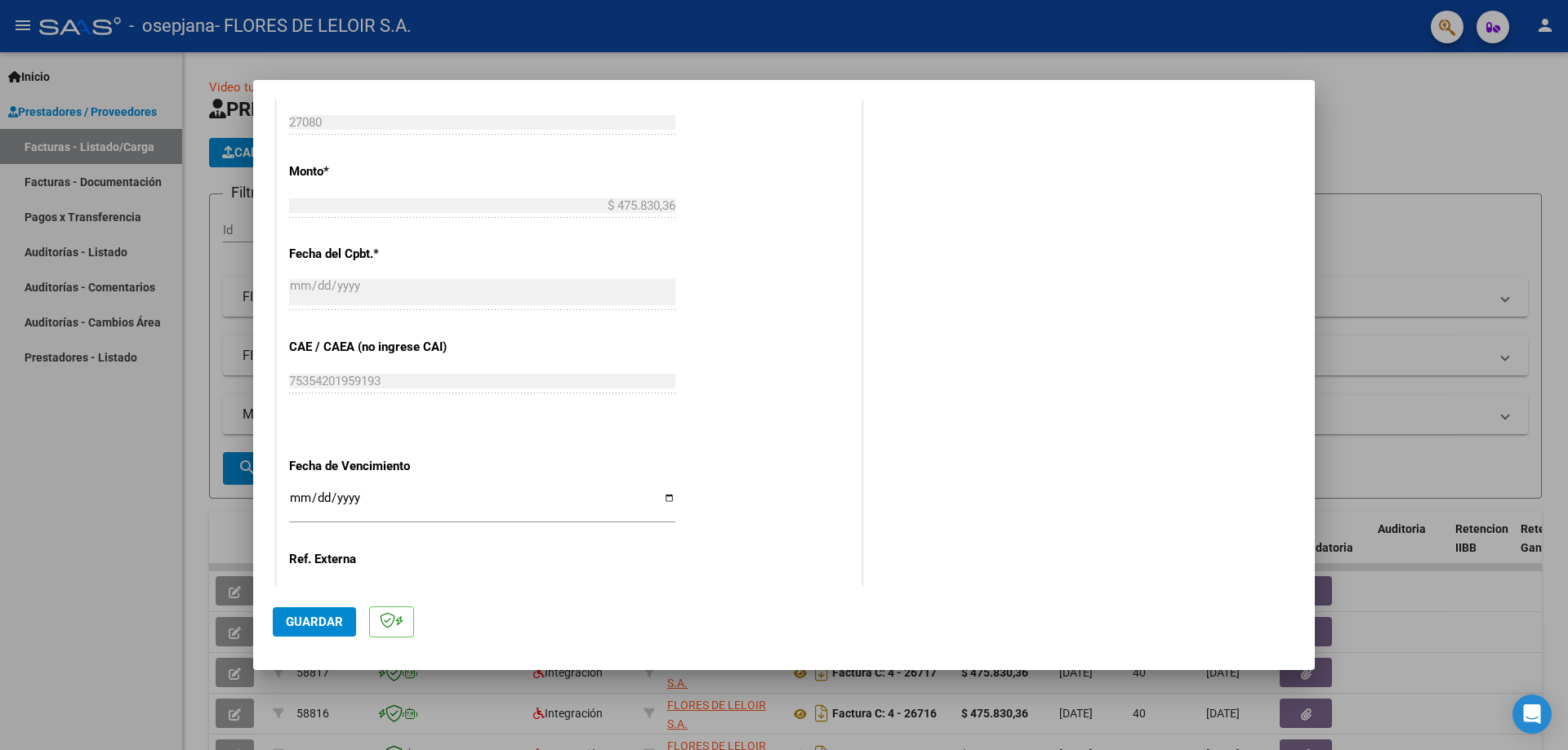
type textarea "[PERSON_NAME][DATE]"
click at [664, 499] on input "Ingresar la fecha" at bounding box center [482, 505] width 387 height 26
type input "[DATE]"
click at [323, 624] on span "Guardar" at bounding box center [315, 622] width 57 height 15
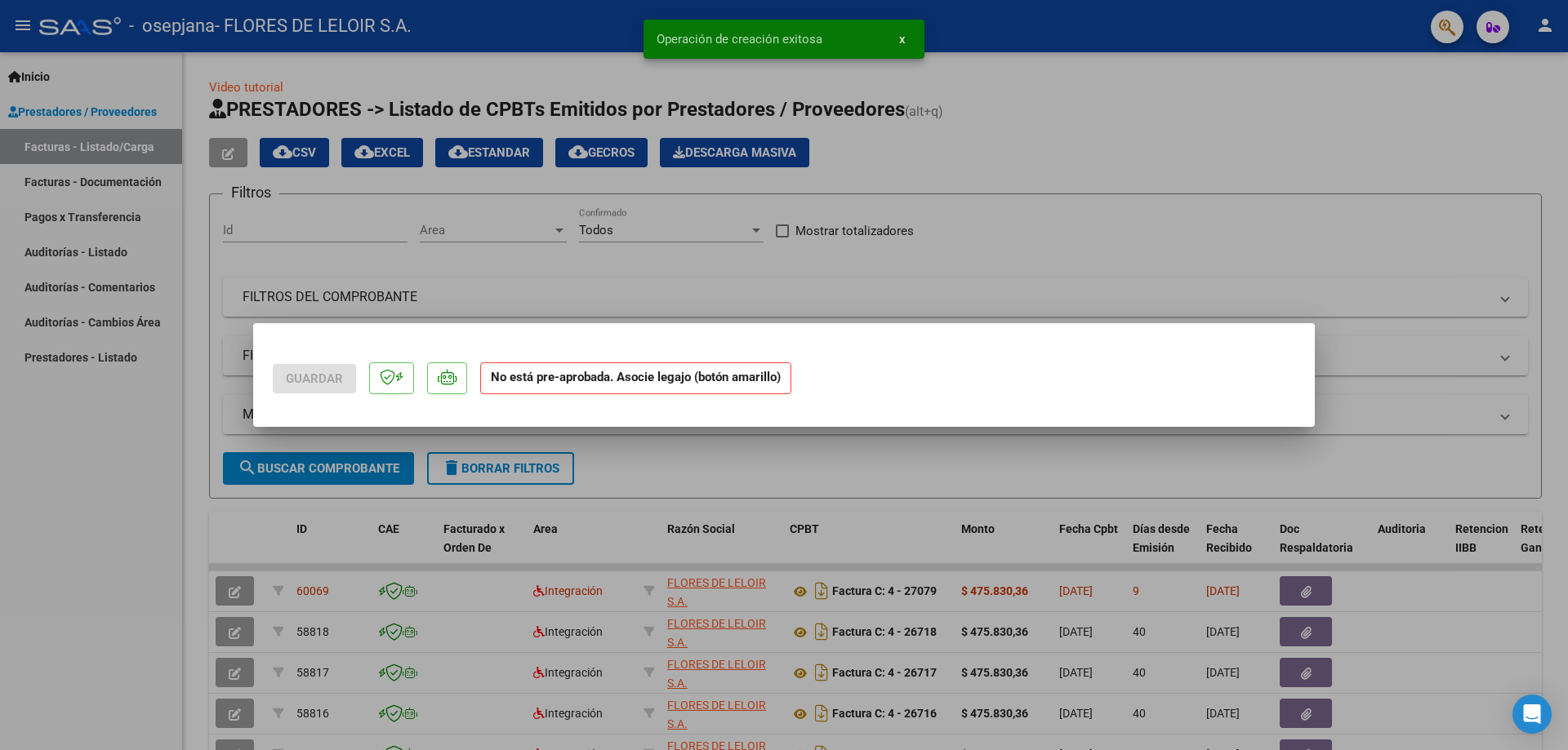
scroll to position [0, 0]
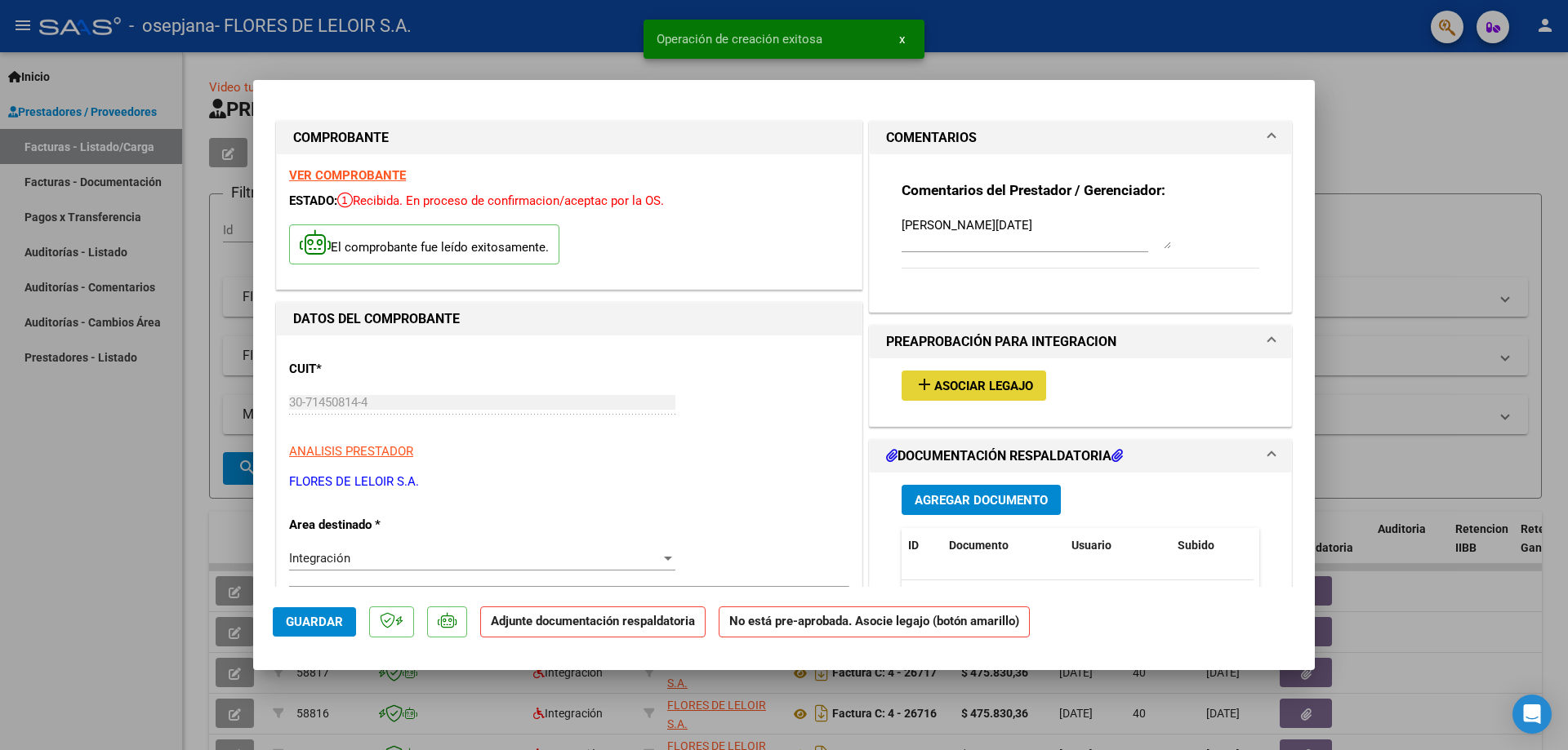
click at [996, 381] on span "Asociar Legajo" at bounding box center [983, 385] width 99 height 15
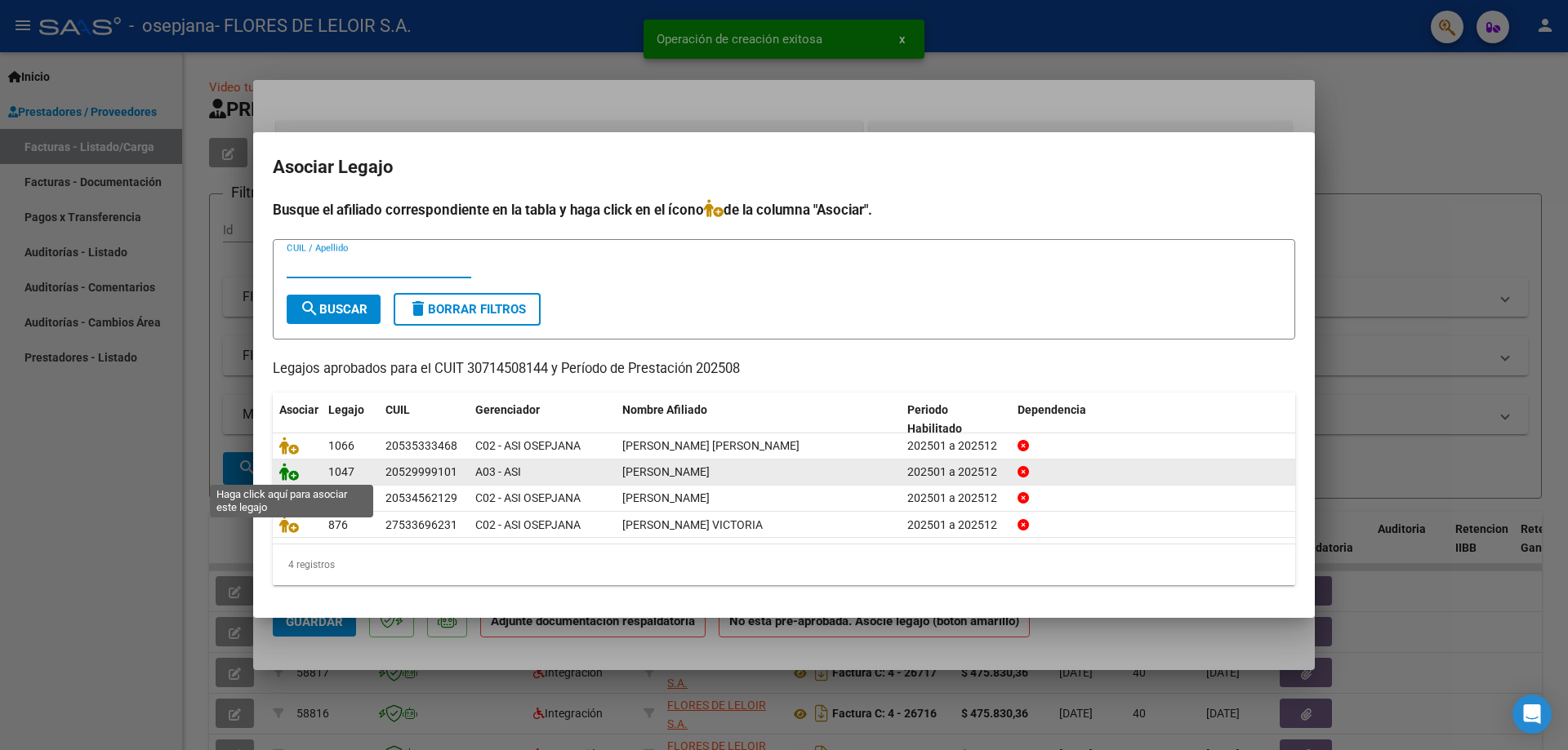
click at [296, 474] on icon at bounding box center [289, 472] width 20 height 18
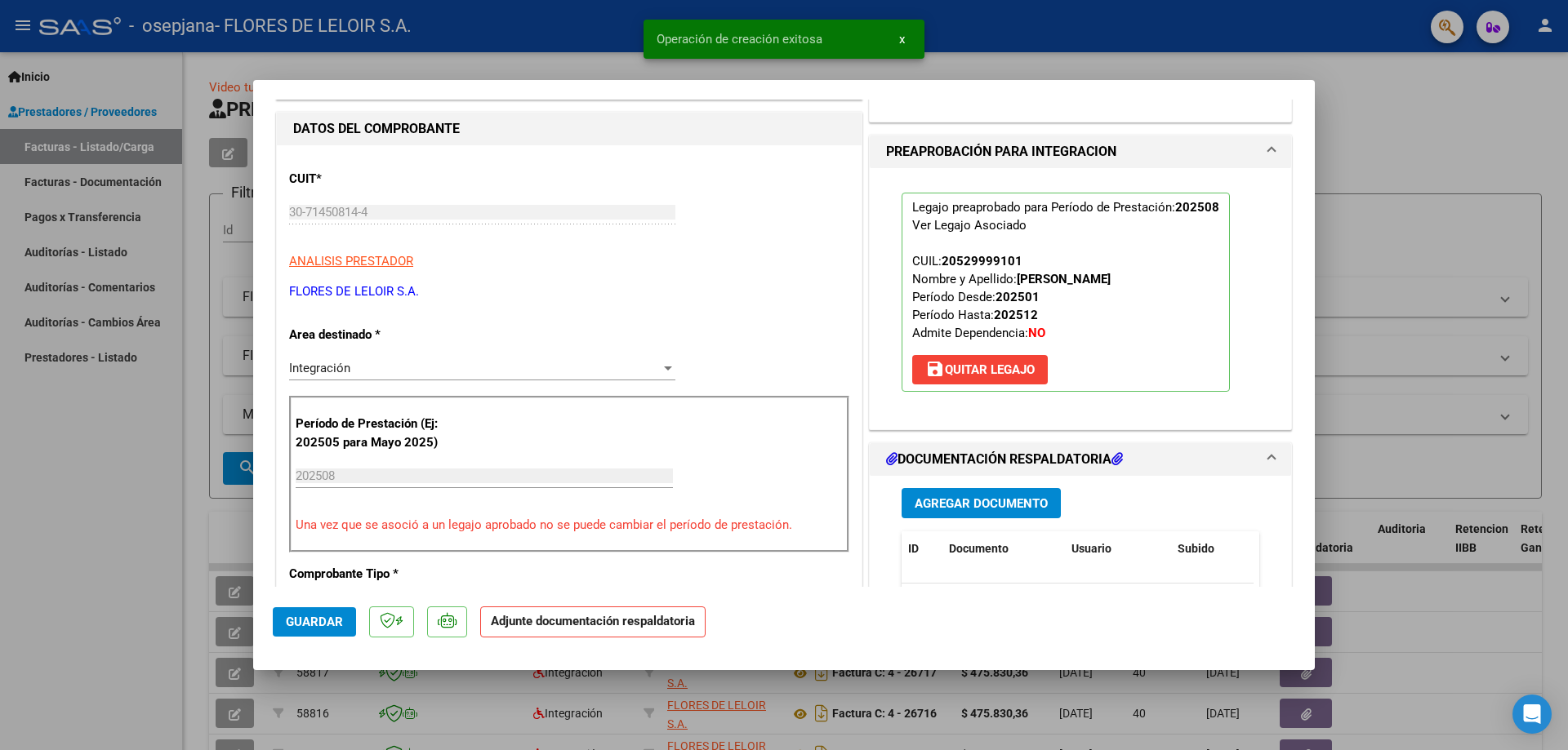
scroll to position [326, 0]
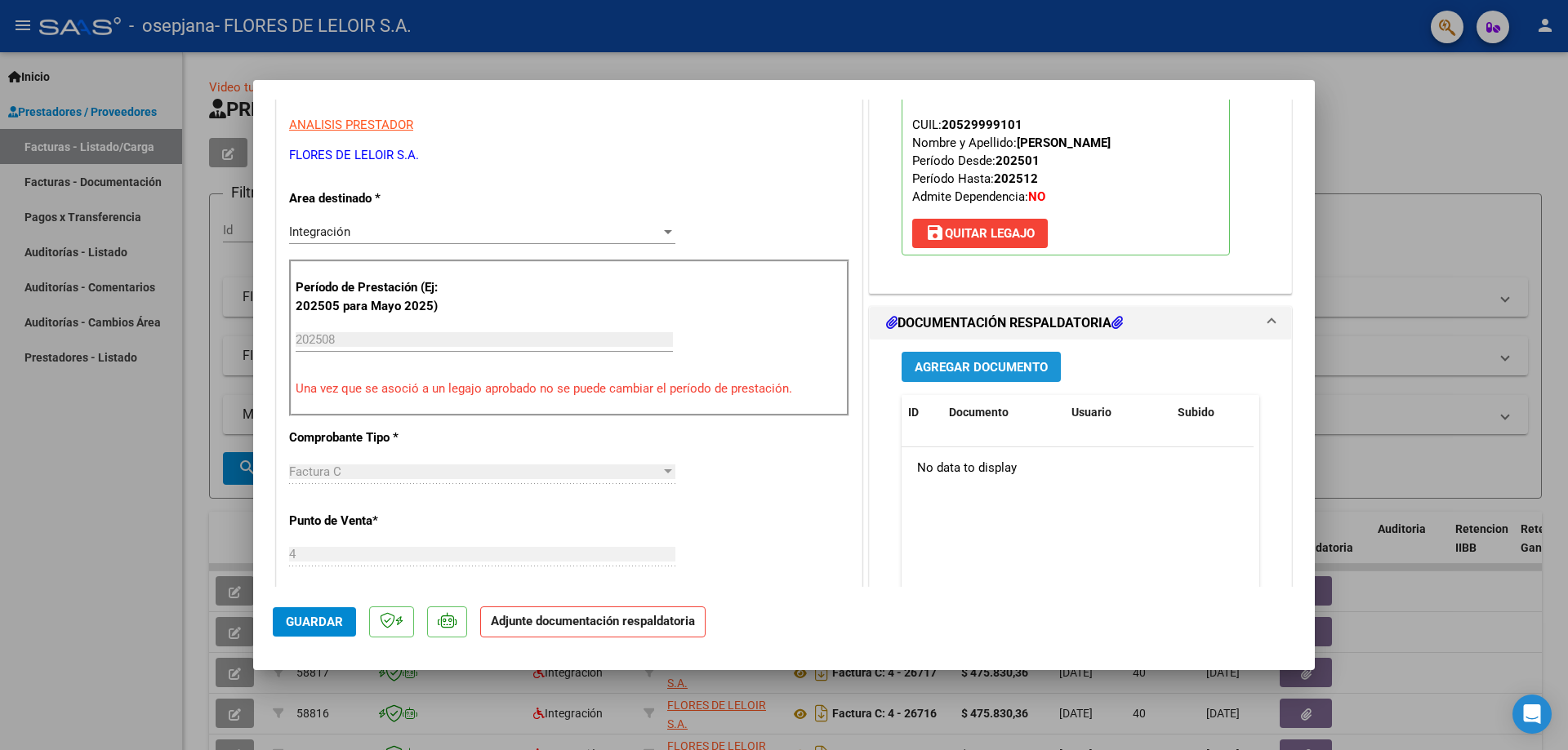
click at [1038, 375] on button "Agregar Documento" at bounding box center [980, 367] width 159 height 31
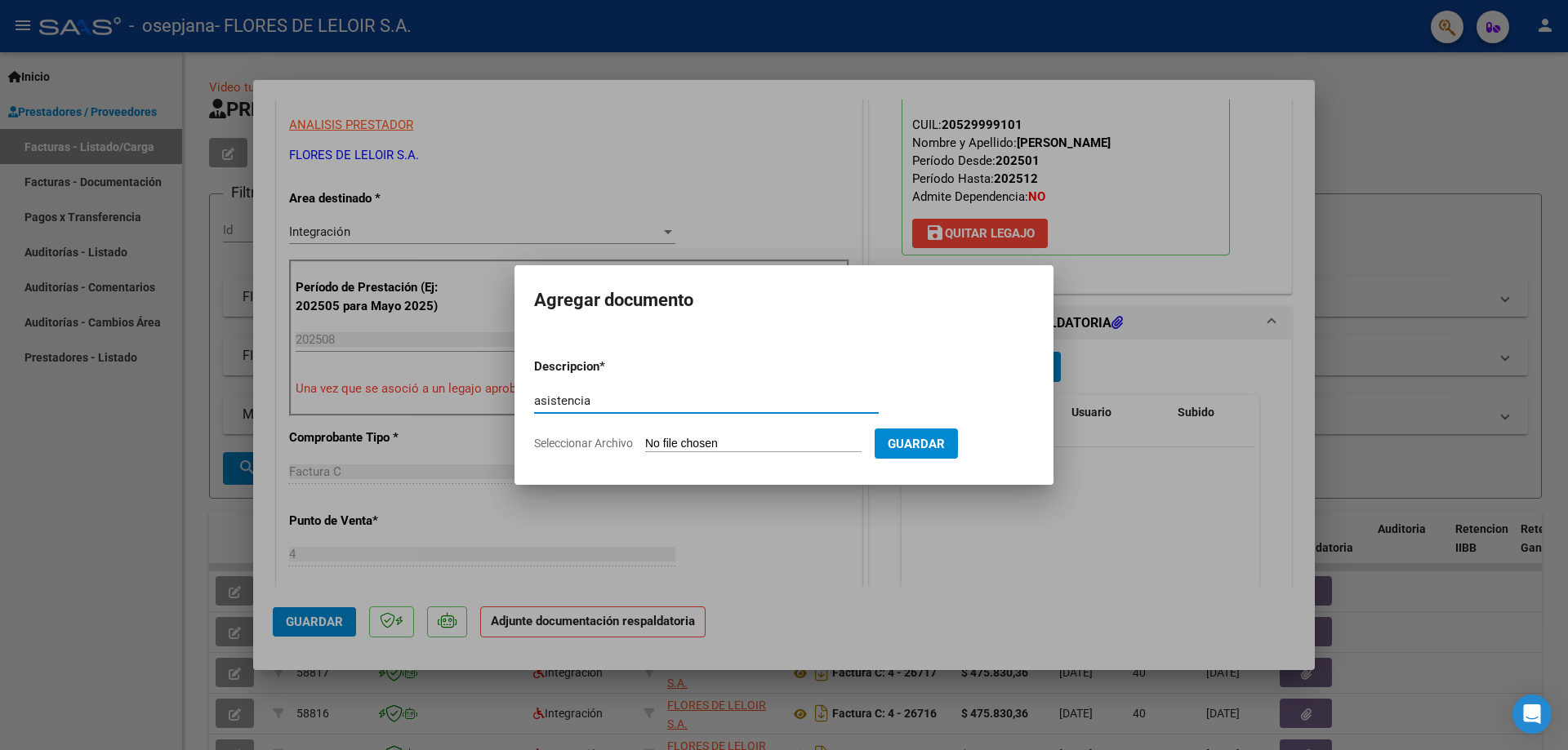
type input "asistencia"
click at [787, 449] on input "Seleccionar Archivo" at bounding box center [752, 444] width 216 height 16
type input "C:\fakepath\[PERSON_NAME] PLANILLA AGOSTO.pdf"
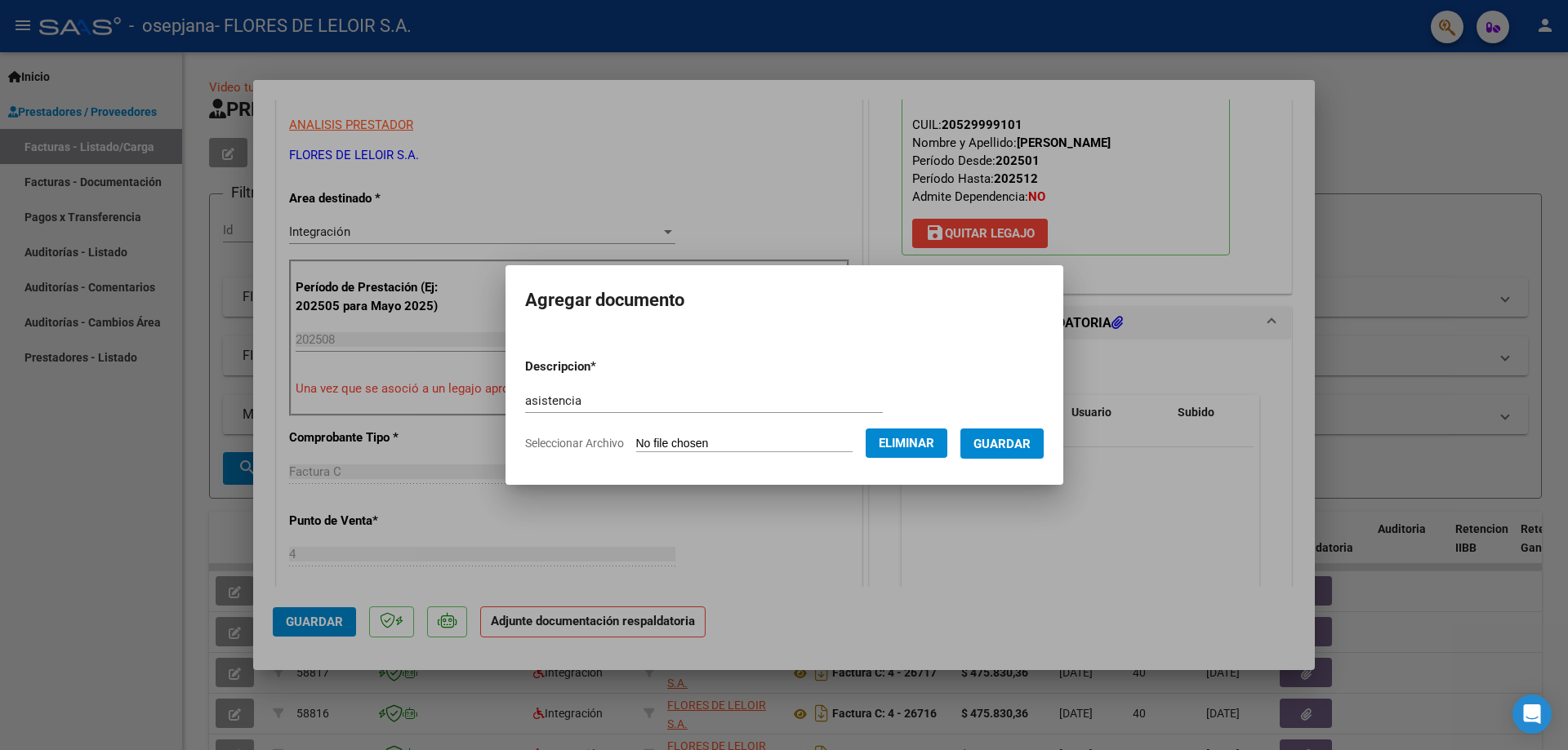
click at [1010, 455] on button "Guardar" at bounding box center [1002, 443] width 83 height 31
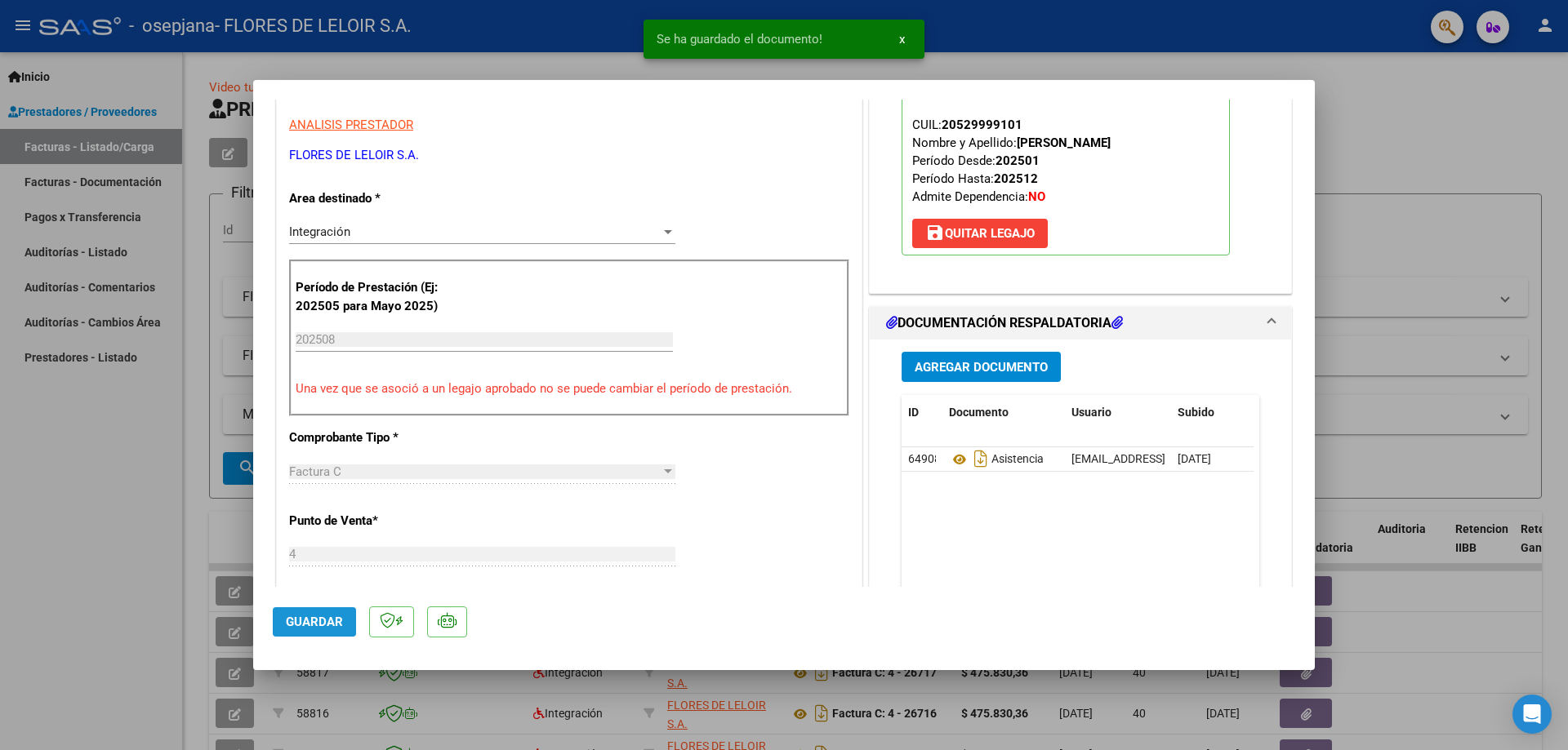
click at [311, 628] on span "Guardar" at bounding box center [315, 622] width 57 height 15
click at [146, 517] on div at bounding box center [784, 375] width 1568 height 750
type input "$ 0,00"
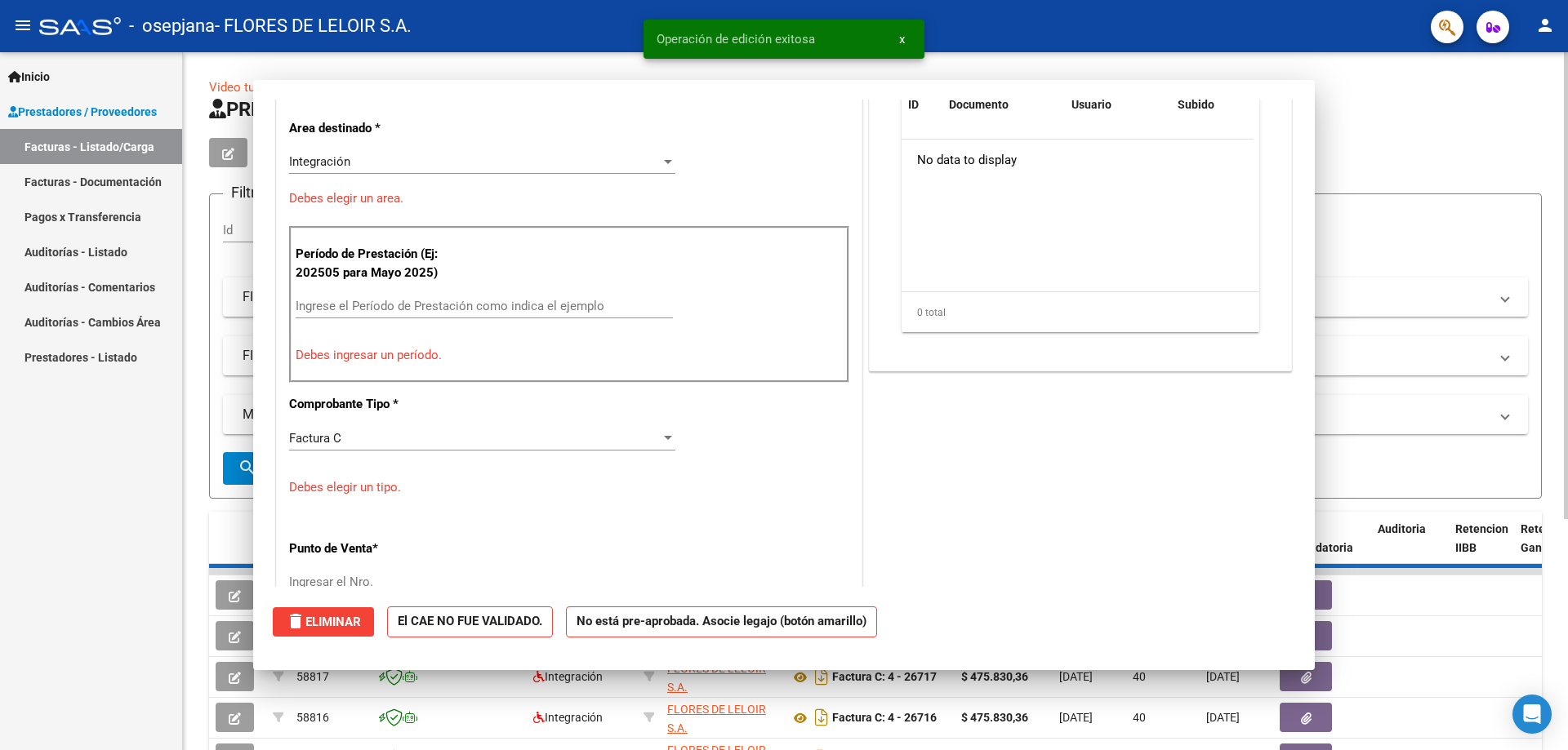
scroll to position [0, 0]
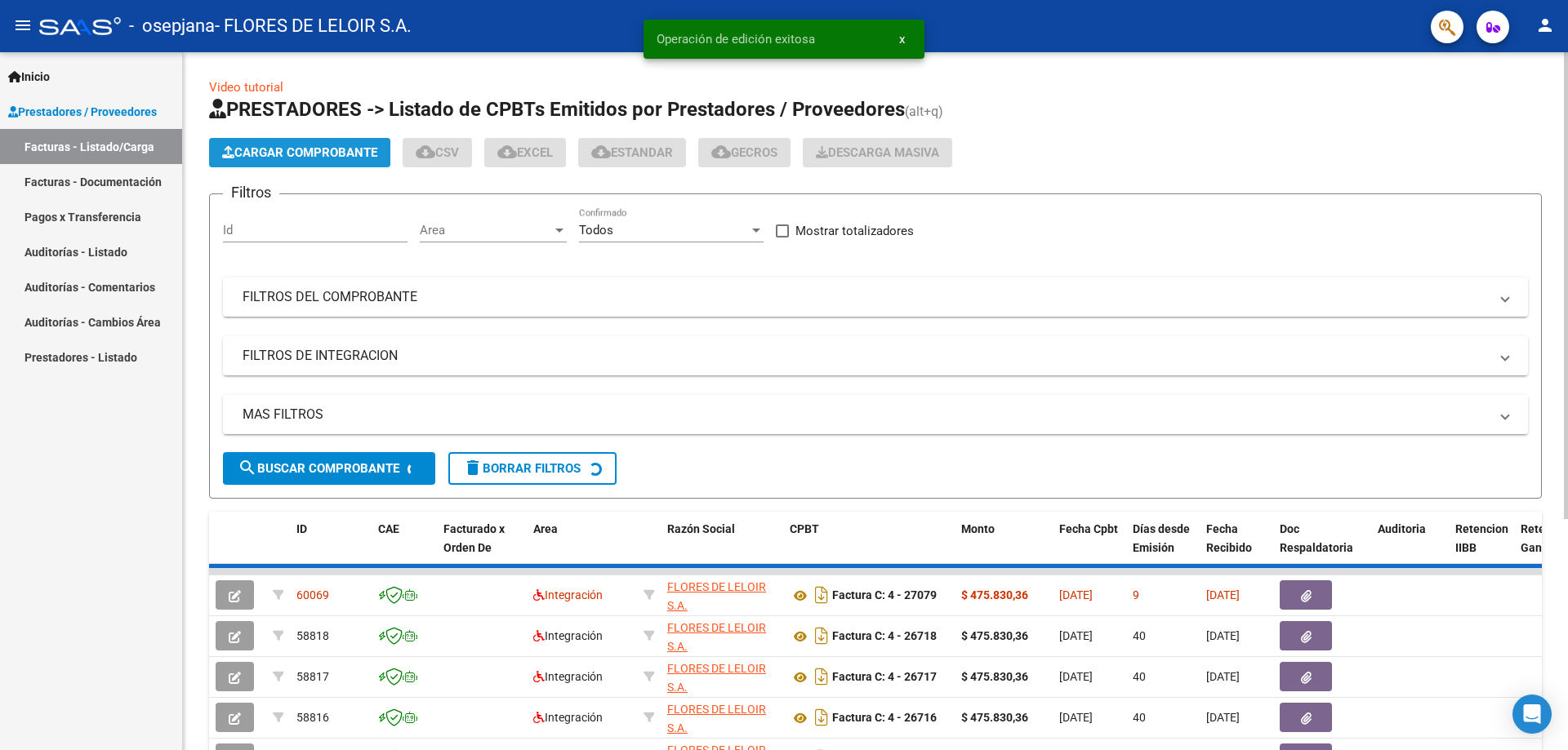
click at [325, 146] on span "Cargar Comprobante" at bounding box center [299, 152] width 155 height 15
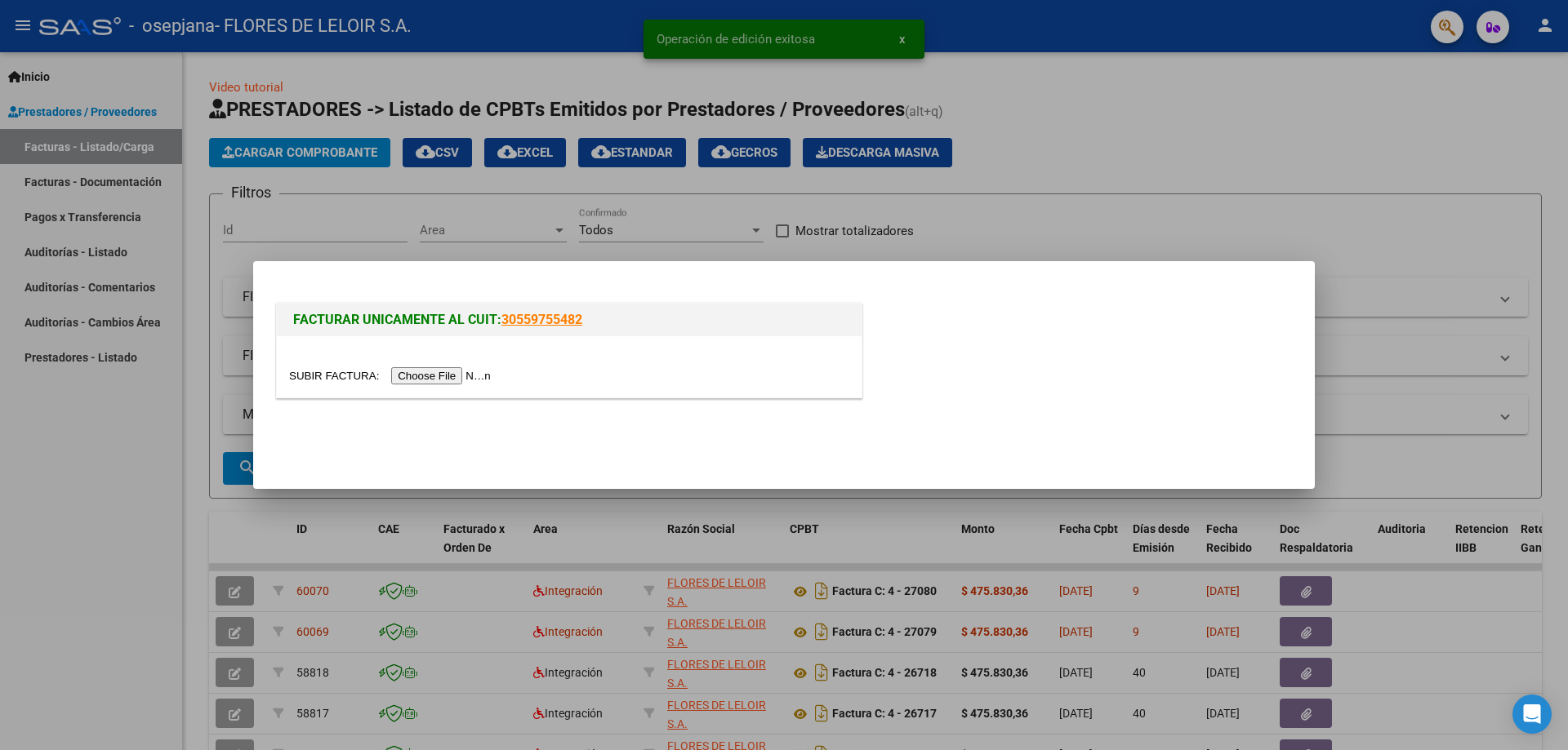
click at [447, 373] on input "file" at bounding box center [392, 375] width 207 height 17
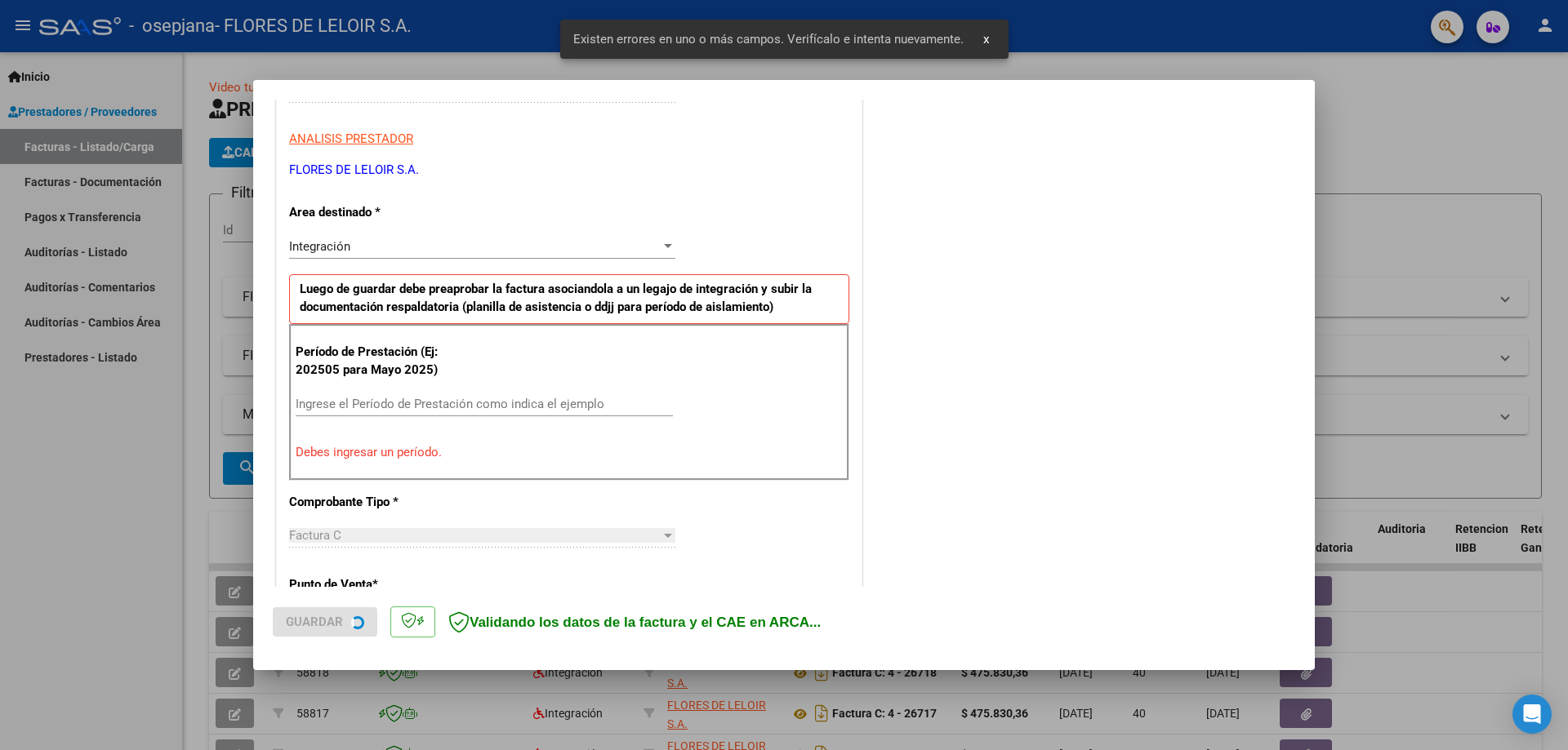
scroll to position [294, 0]
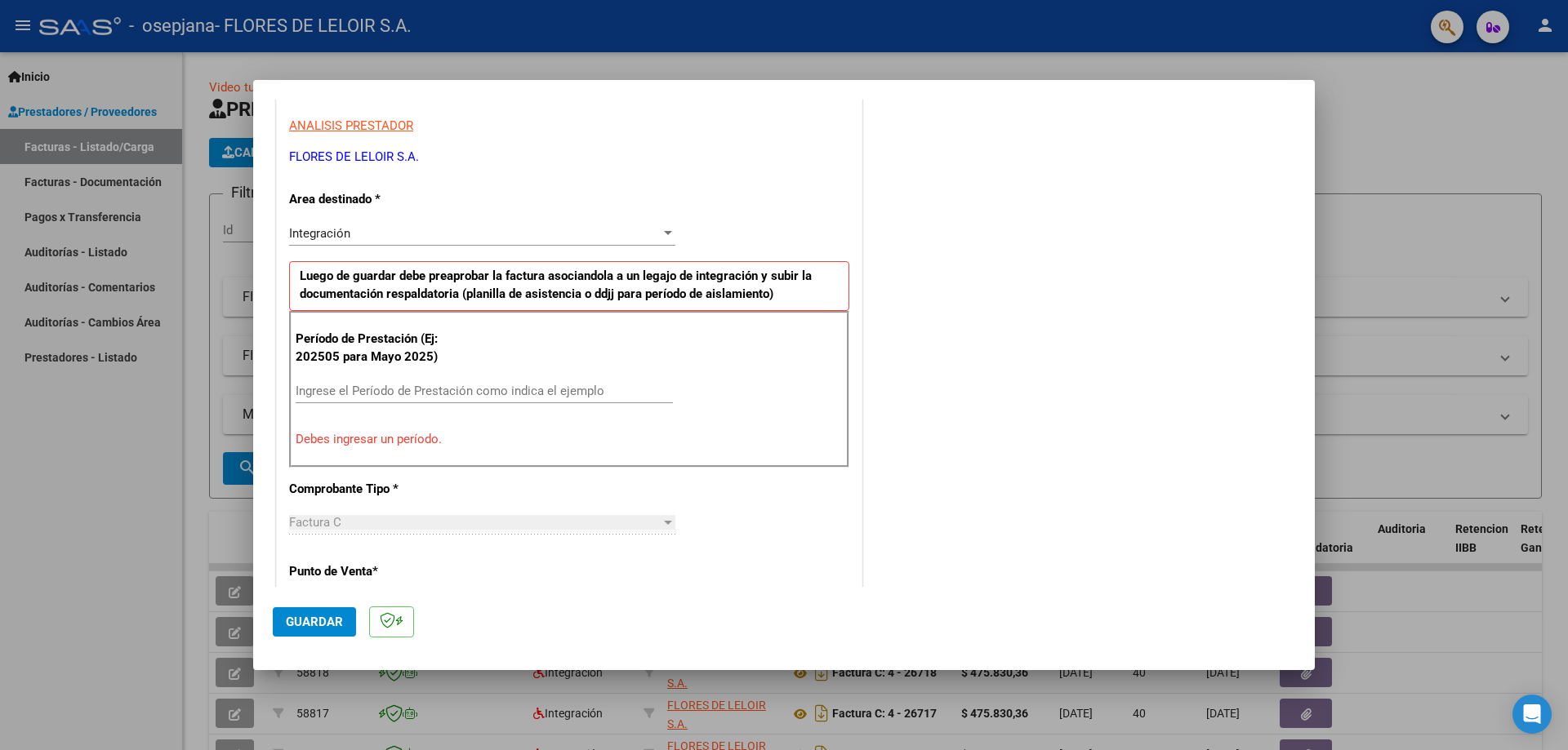
click at [520, 378] on div "Ingrese el Período de Prestación como indica el ejemplo" at bounding box center [484, 390] width 378 height 25
click at [518, 385] on input "Ingrese el Período de Prestación como indica el ejemplo" at bounding box center [484, 390] width 378 height 15
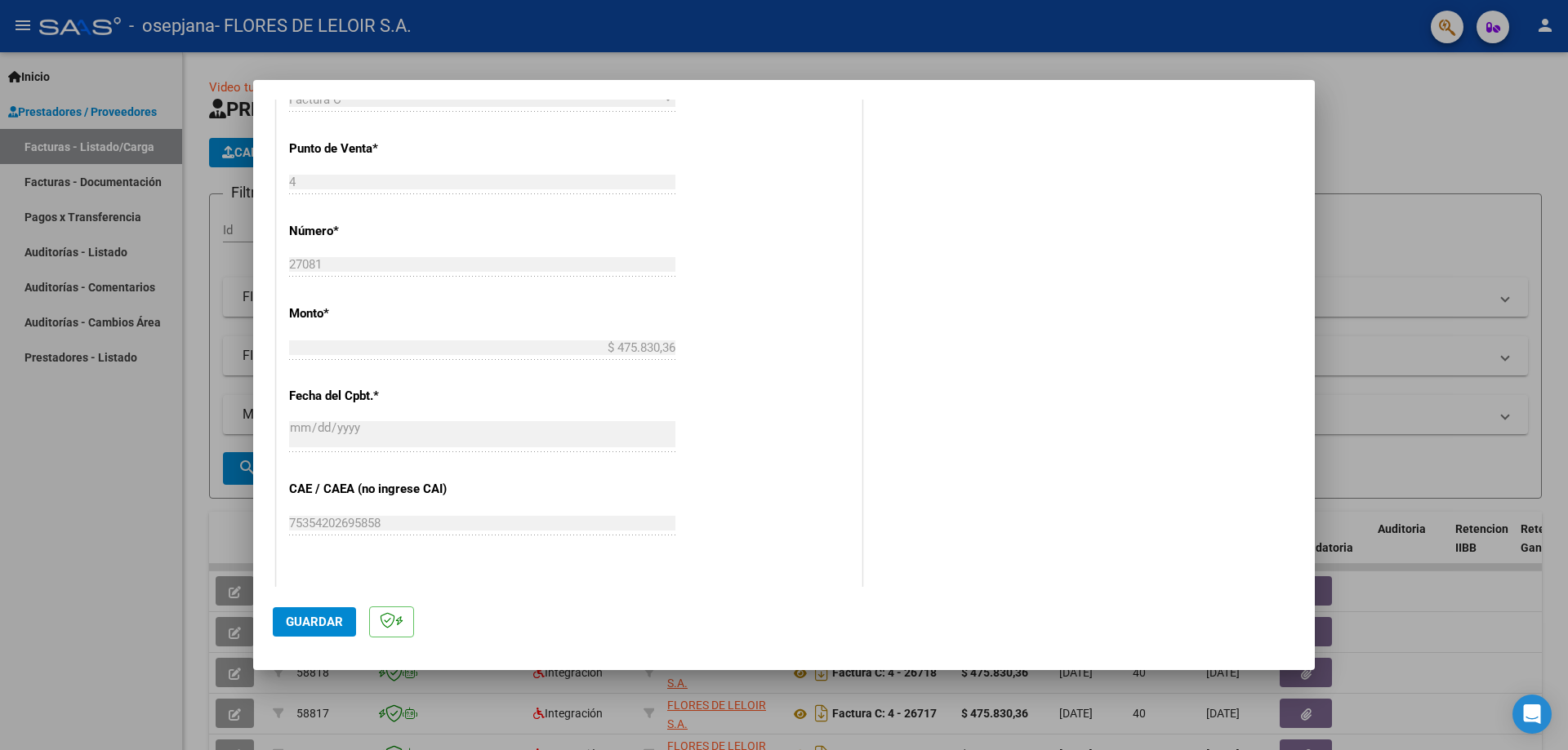
scroll to position [784, 0]
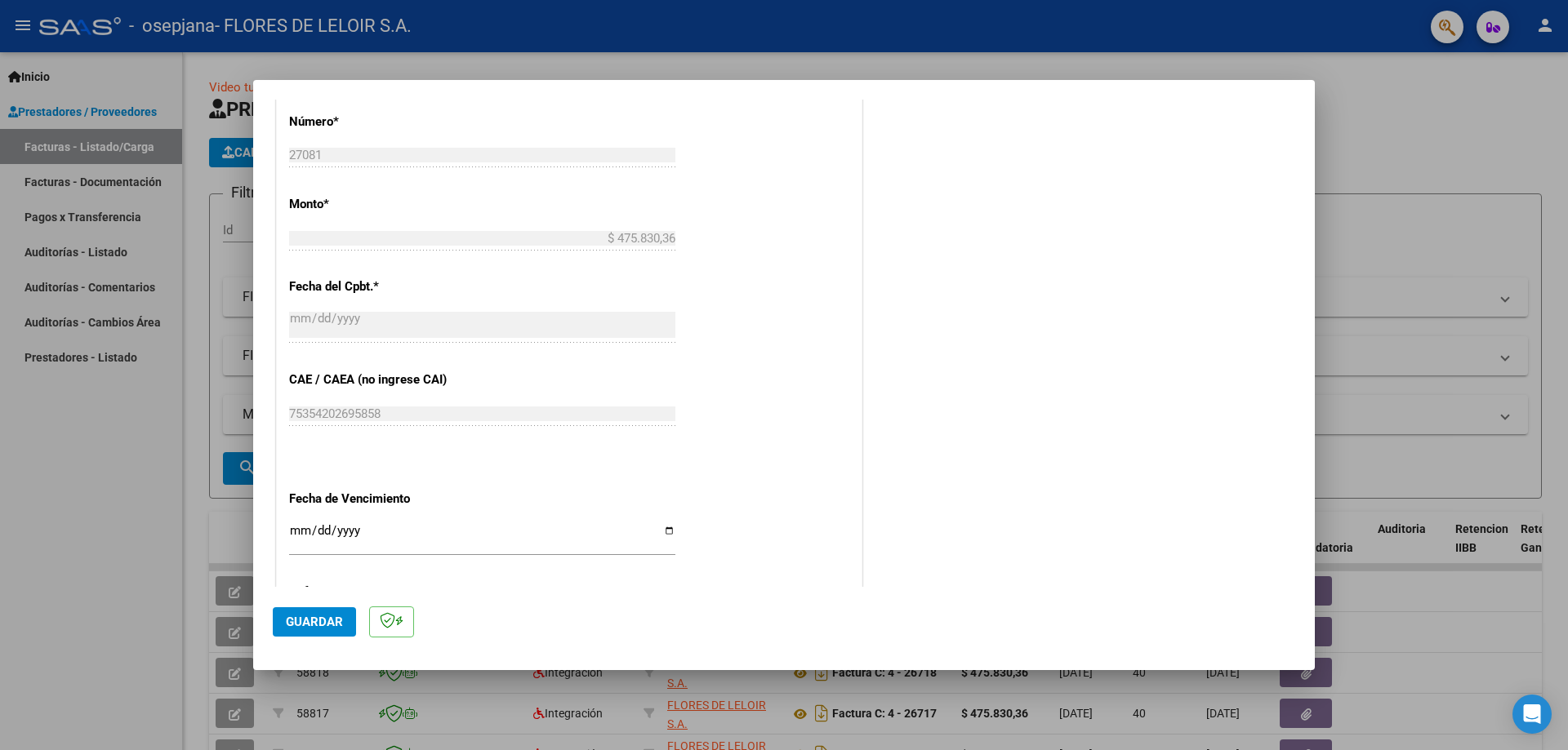
type input "202508"
click at [662, 529] on input "Ingresar la fecha" at bounding box center [482, 537] width 387 height 26
type input "[DATE]"
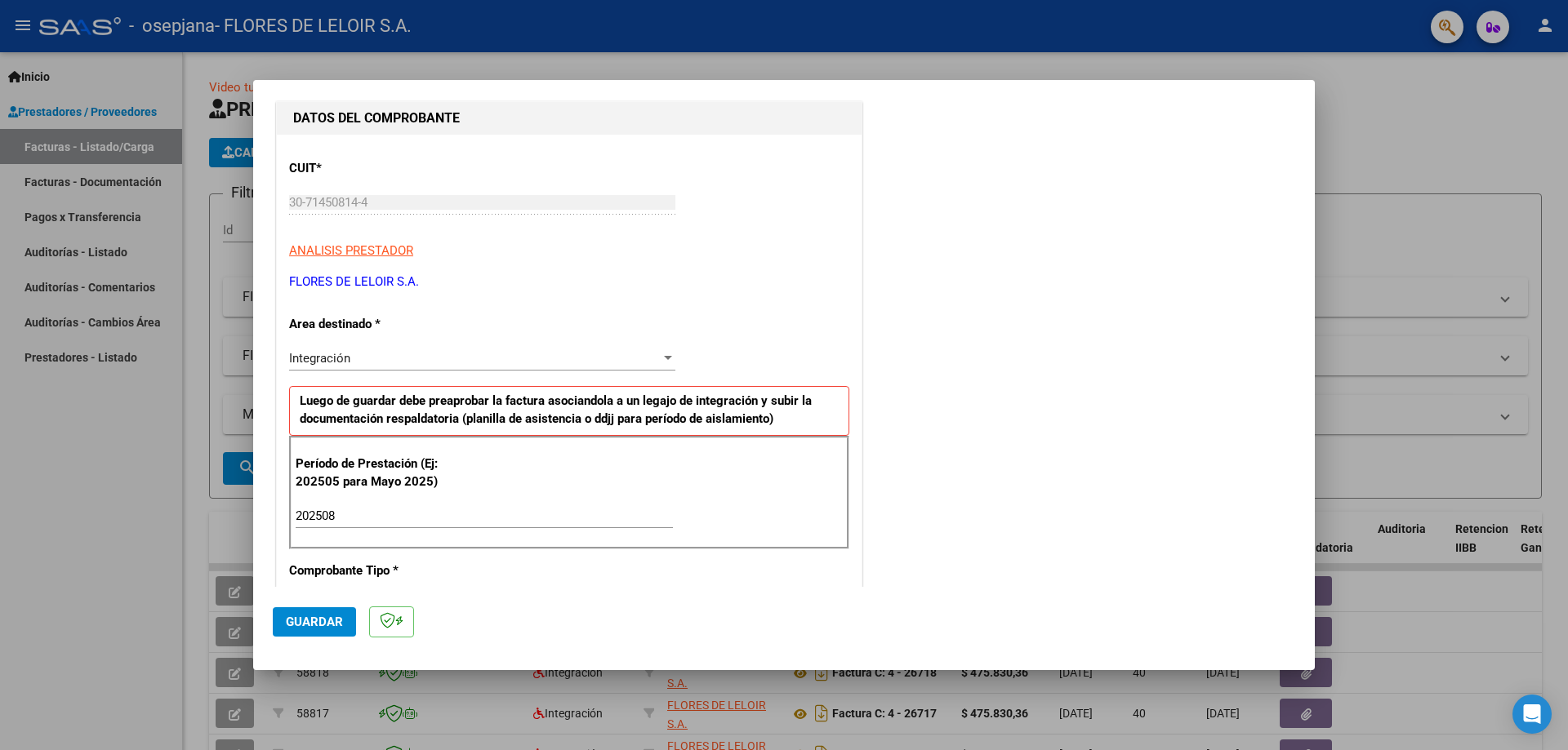
scroll to position [0, 0]
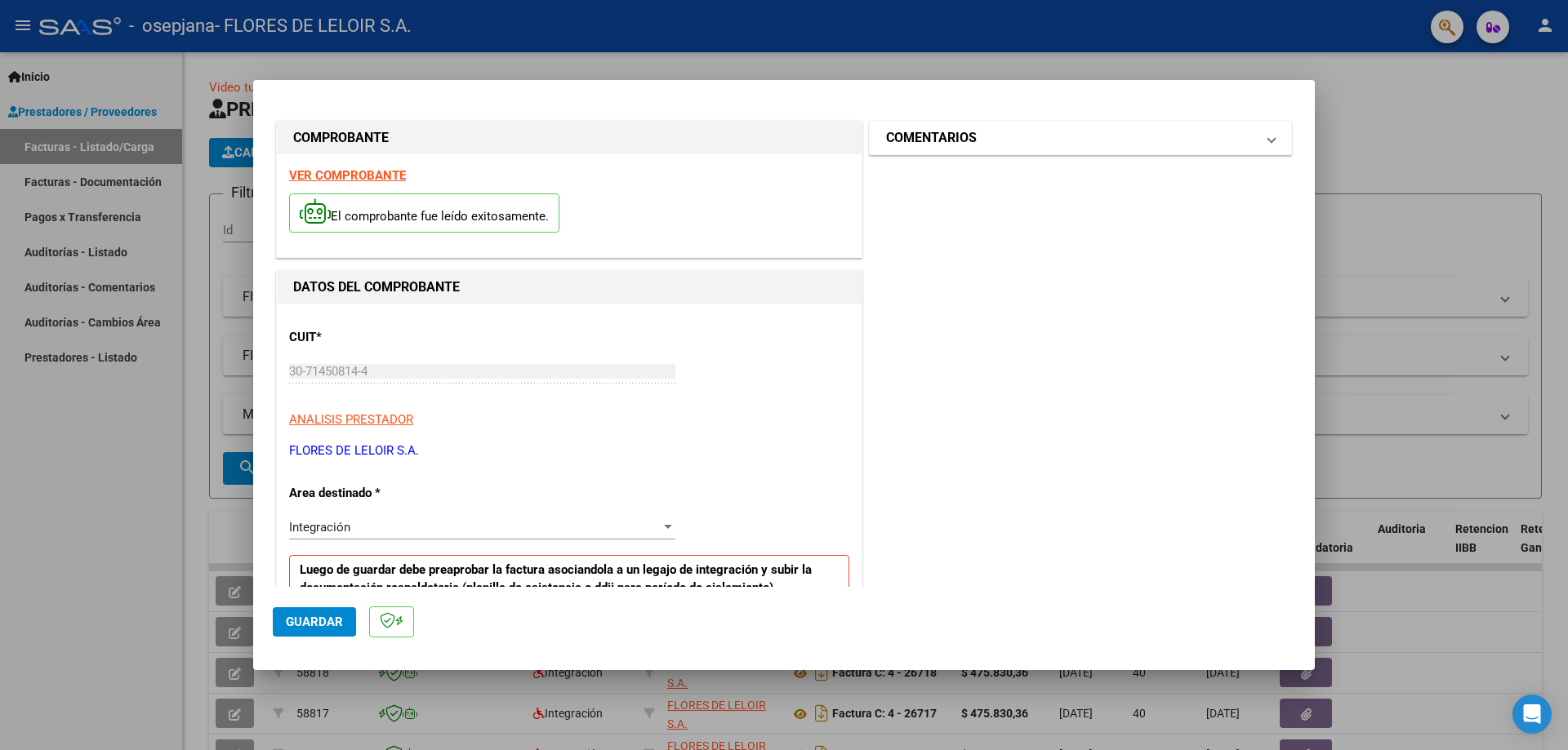
click at [1025, 148] on mat-panel-title "COMENTARIOS" at bounding box center [1070, 138] width 369 height 20
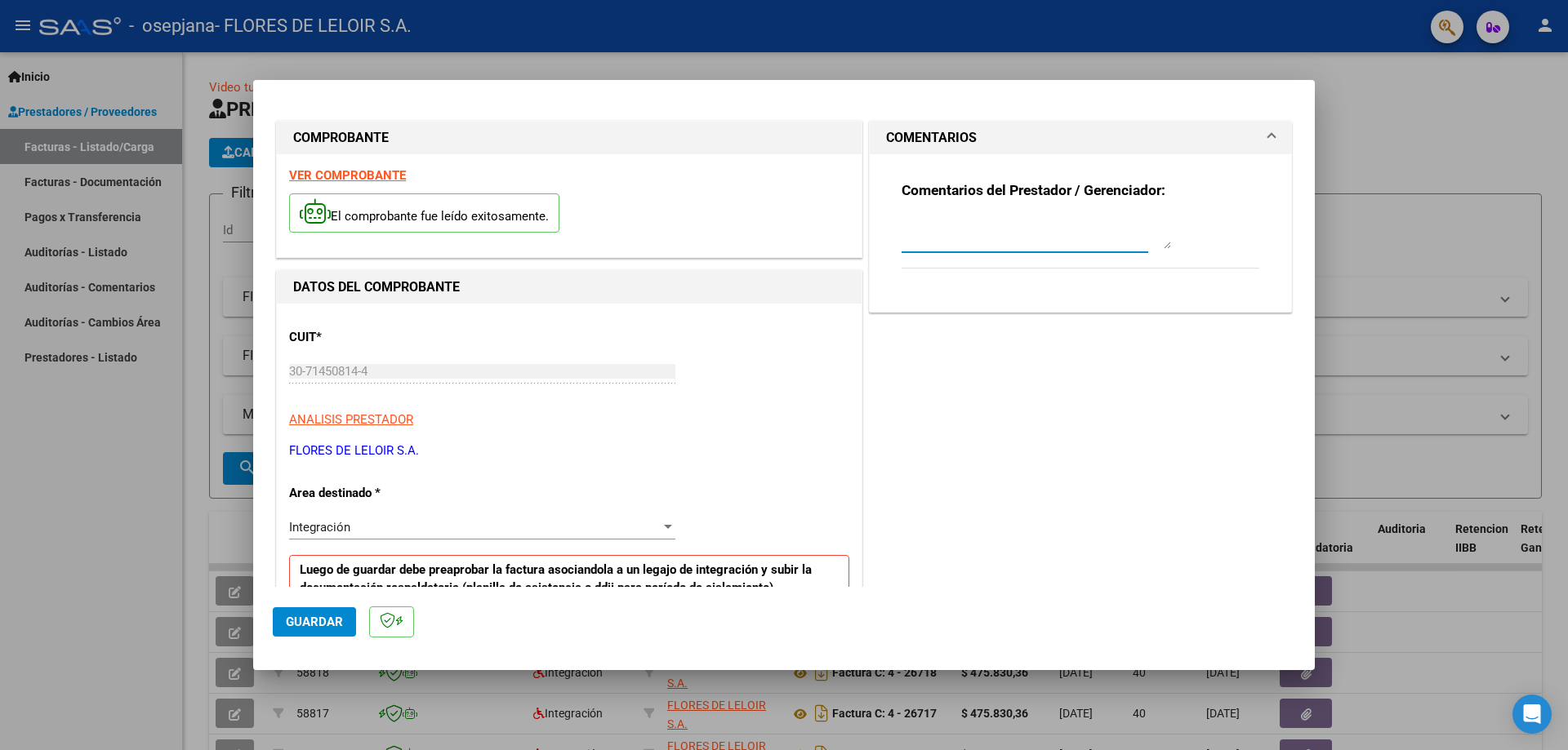
click at [949, 231] on textarea at bounding box center [1035, 232] width 269 height 33
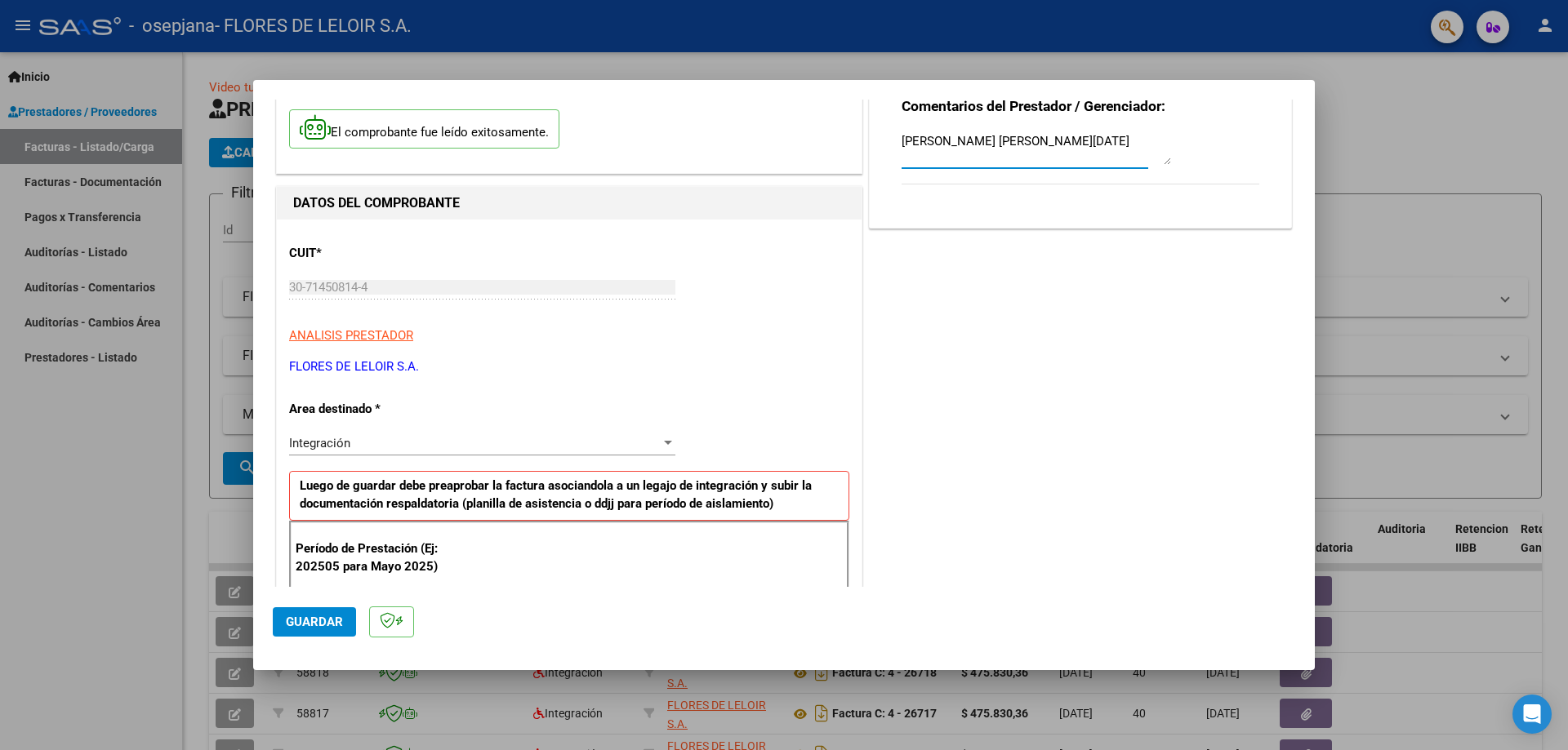
scroll to position [164, 0]
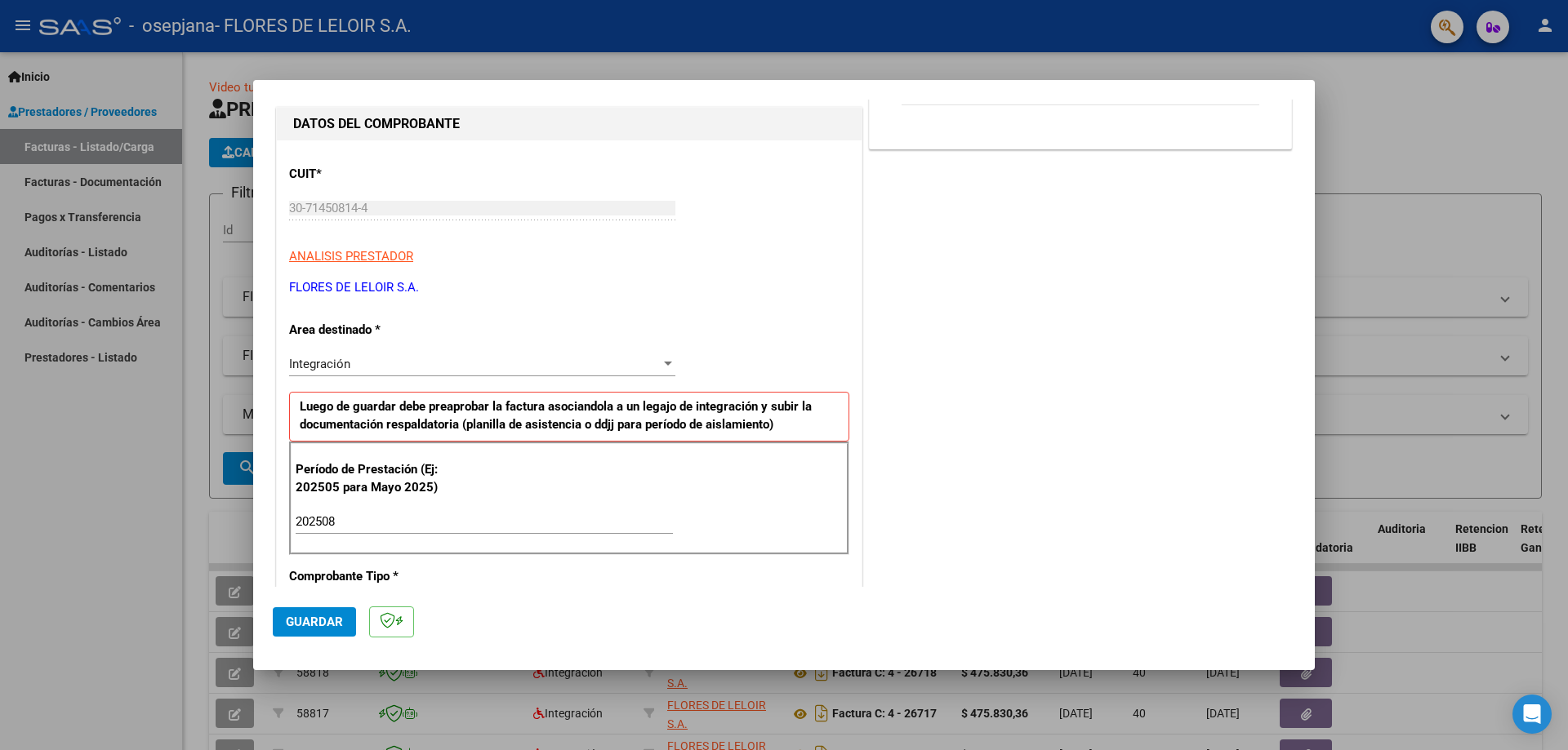
type textarea "[PERSON_NAME] [PERSON_NAME][DATE]"
click at [314, 615] on span "Guardar" at bounding box center [315, 622] width 57 height 15
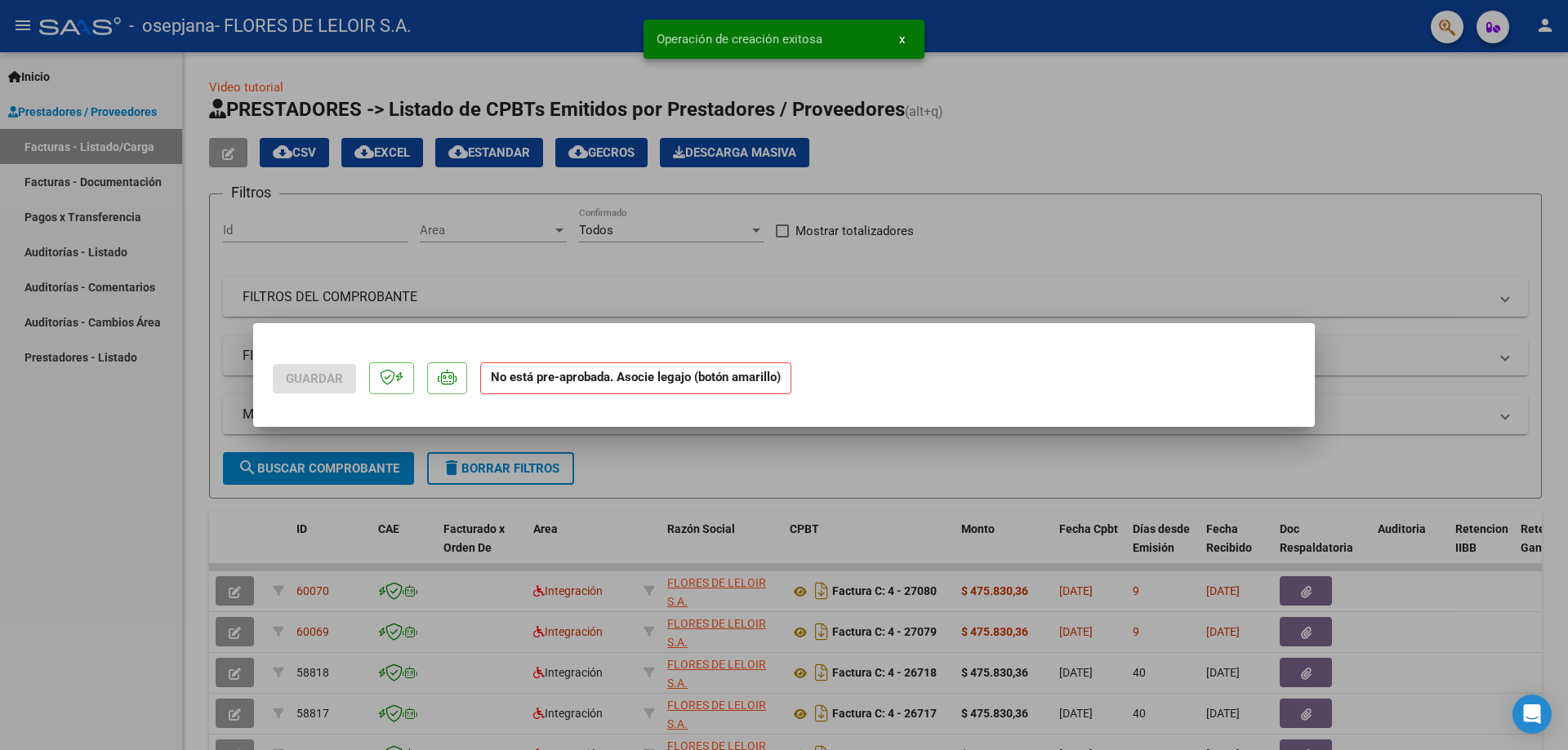
scroll to position [0, 0]
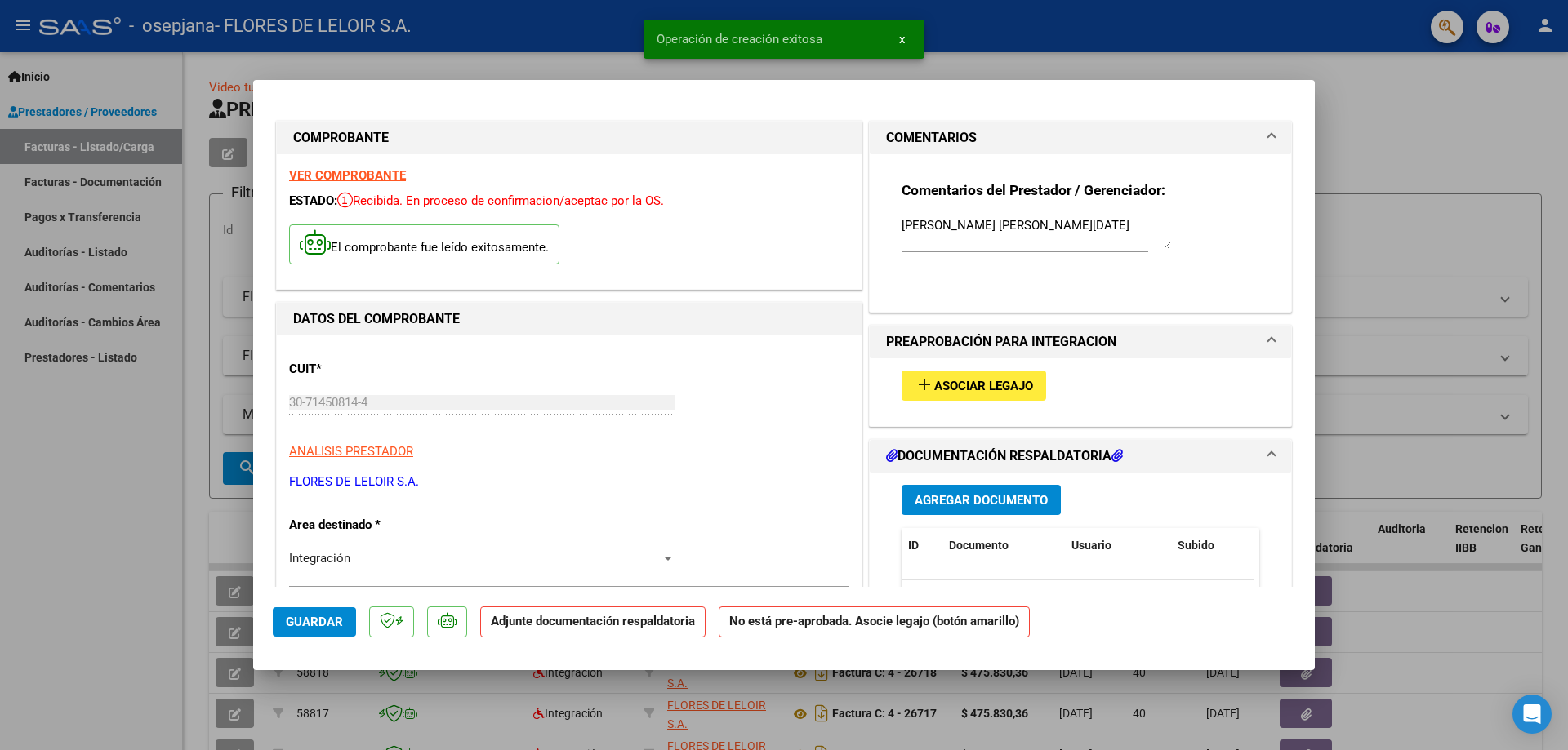
click at [934, 384] on span "Asociar Legajo" at bounding box center [983, 385] width 99 height 15
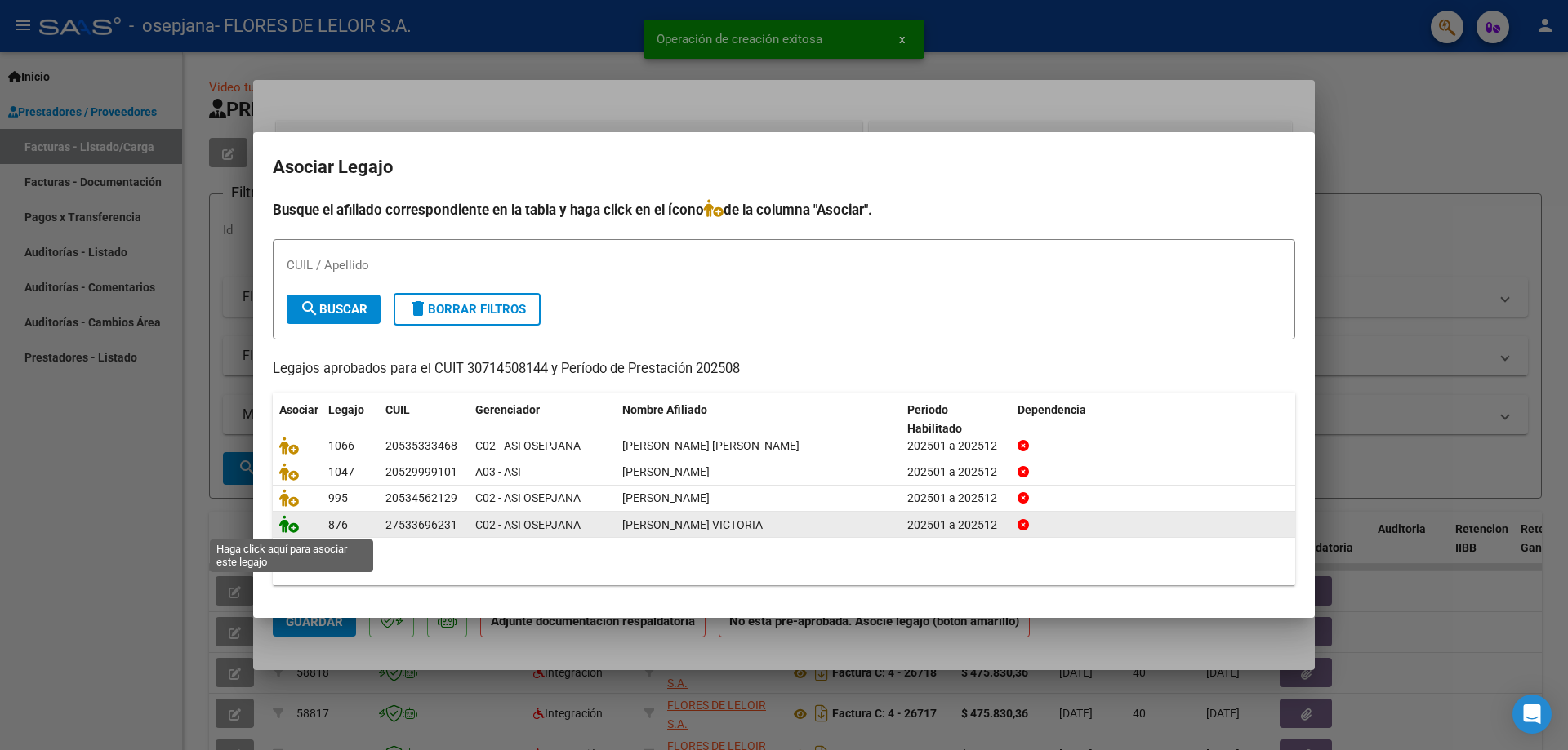
click at [291, 519] on icon at bounding box center [289, 524] width 20 height 18
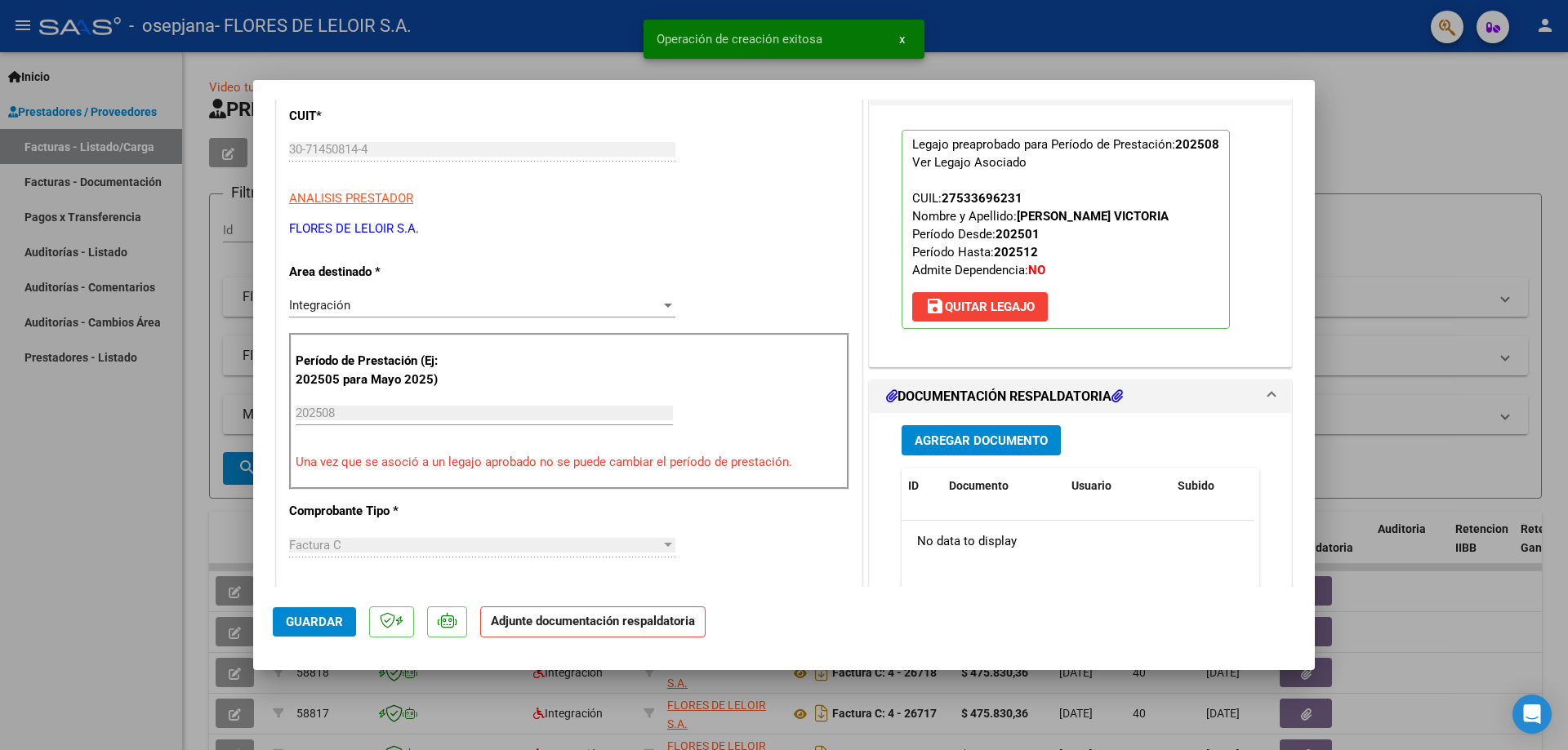
scroll to position [326, 0]
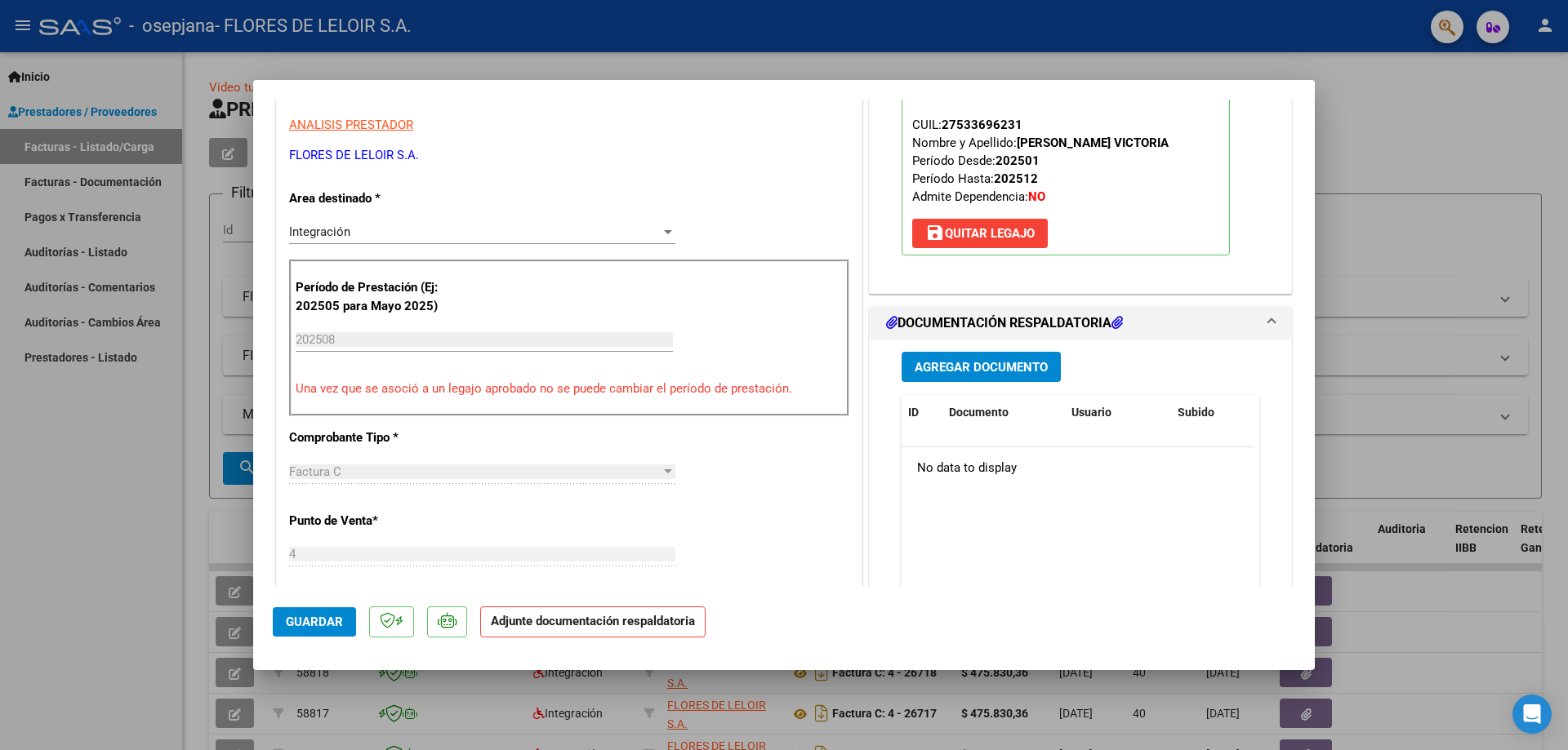
click at [952, 374] on span "Agregar Documento" at bounding box center [980, 367] width 133 height 15
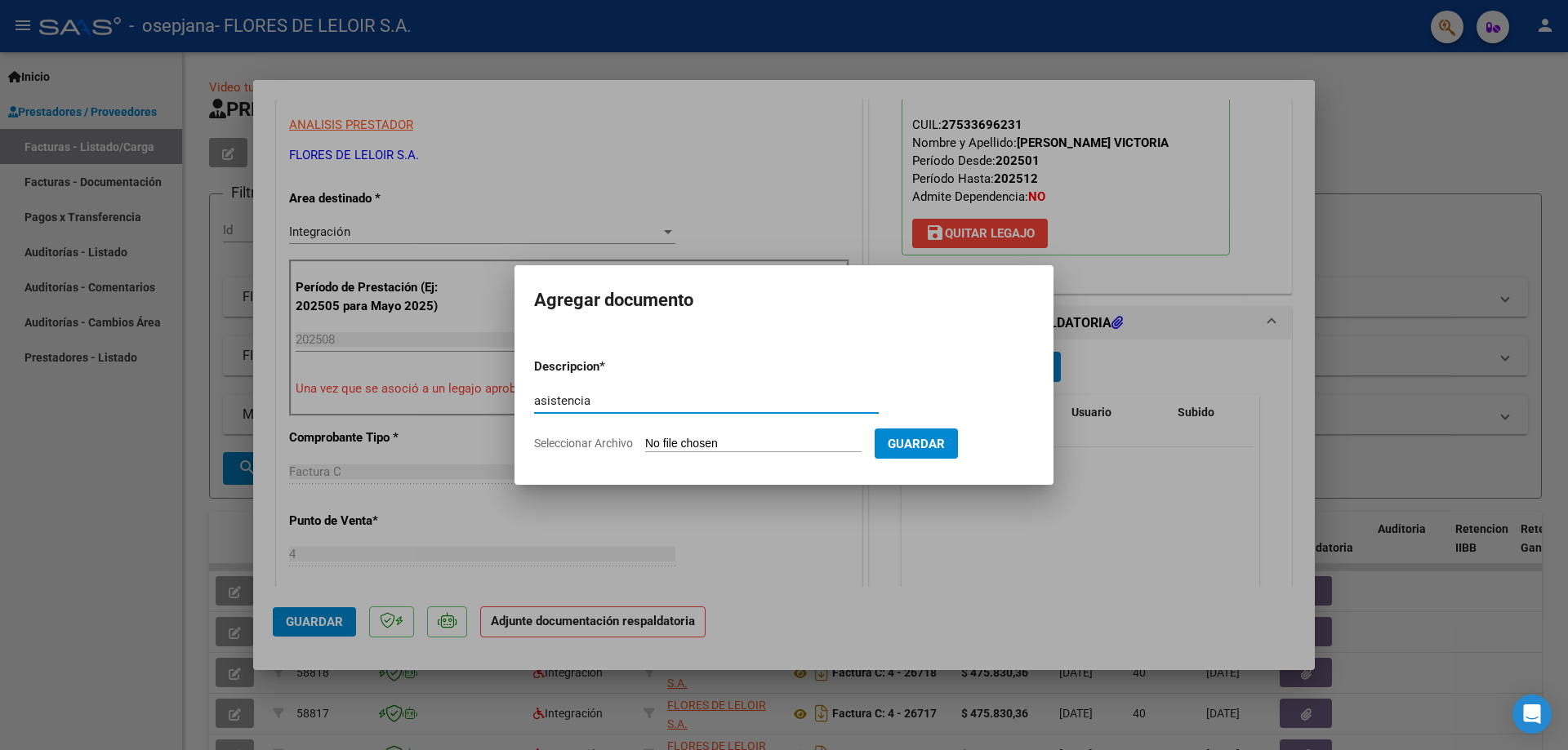
type input "asistencia"
click at [767, 437] on input "Seleccionar Archivo" at bounding box center [752, 444] width 216 height 16
type input "C:\fakepath\[PERSON_NAME] PLANILLA AGOSTO.pdf"
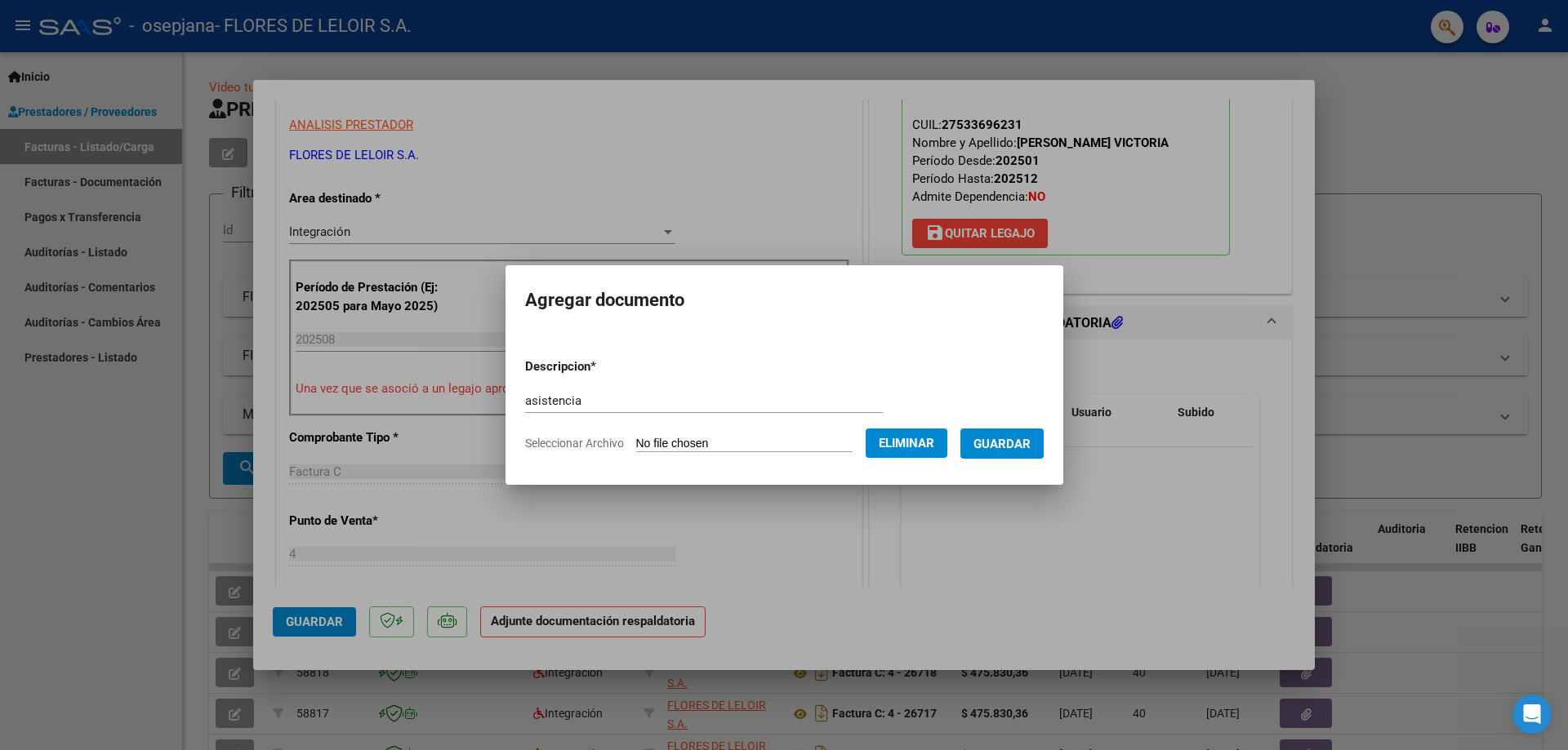
click at [1031, 442] on span "Guardar" at bounding box center [1002, 443] width 57 height 15
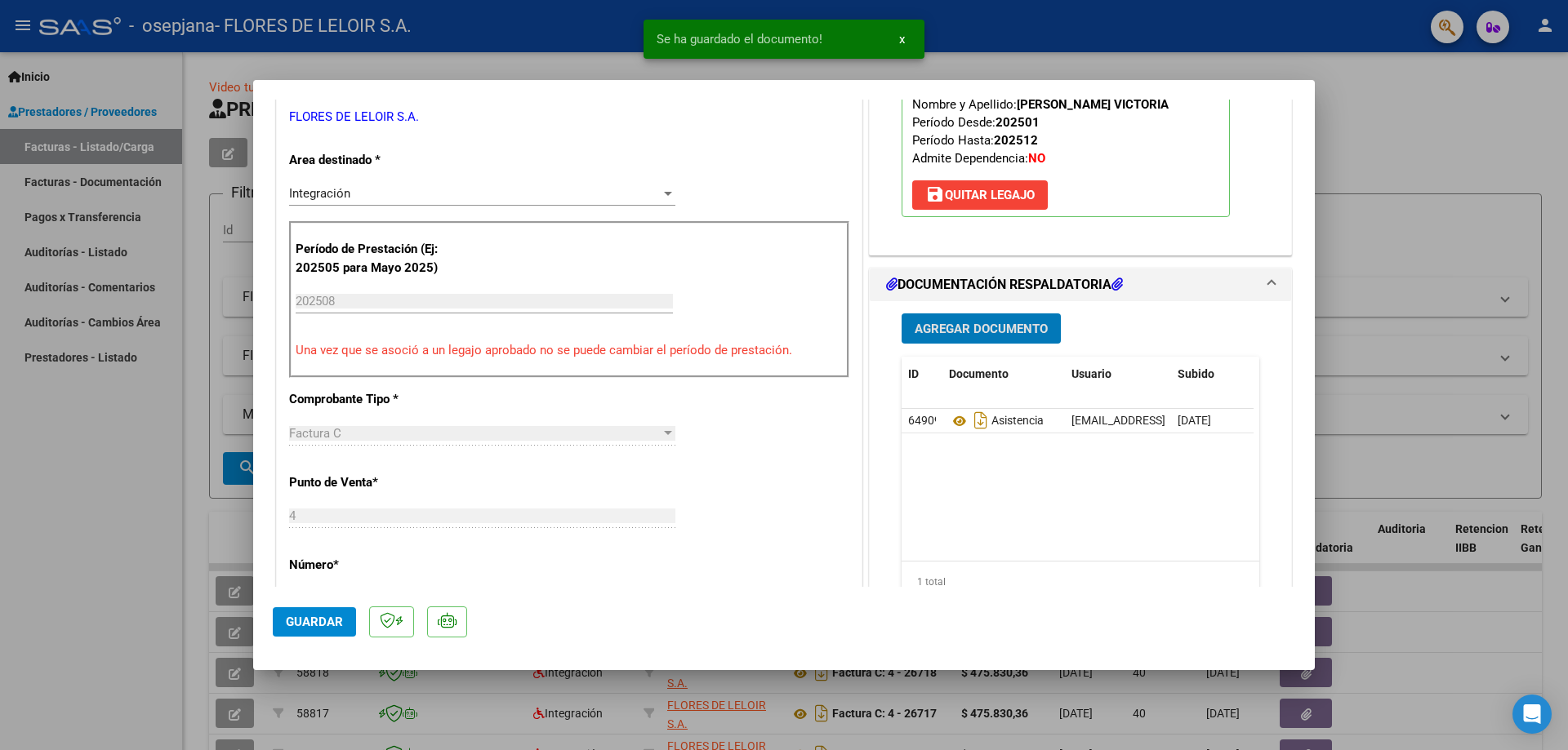
scroll to position [572, 0]
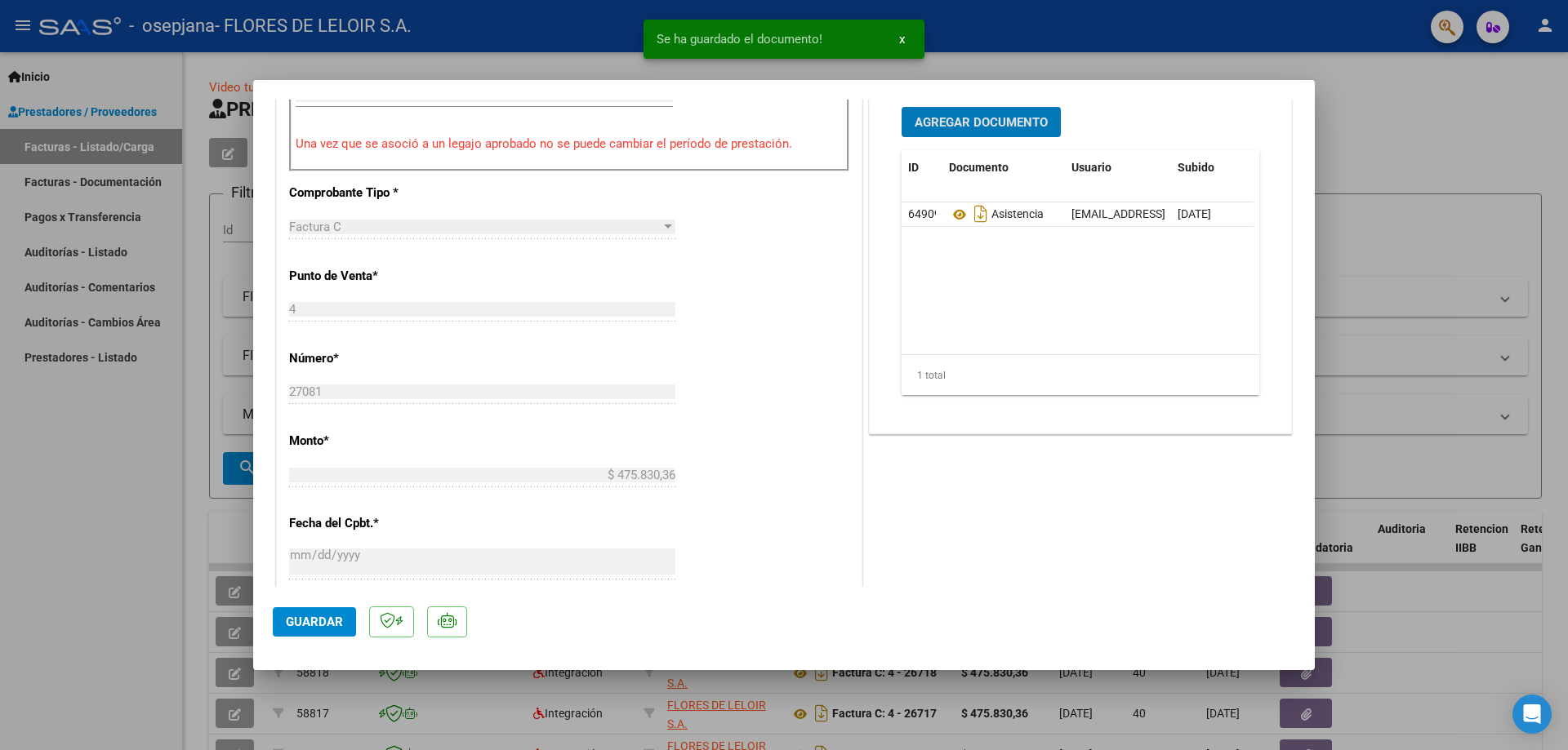
click at [298, 618] on span "Guardar" at bounding box center [315, 622] width 57 height 15
click at [187, 435] on div at bounding box center [784, 375] width 1568 height 750
type input "$ 0,00"
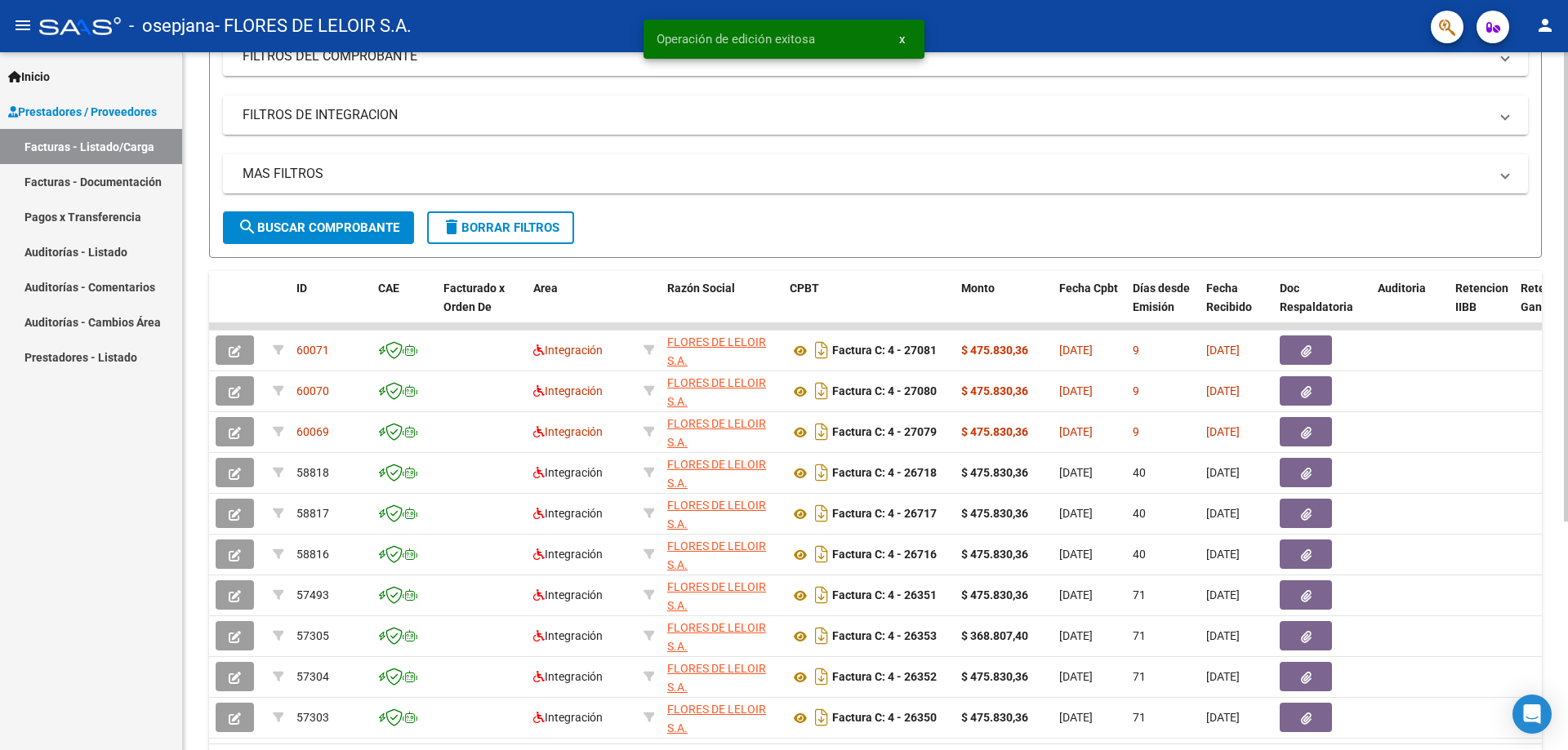
scroll to position [244, 0]
